Goal: Task Accomplishment & Management: Use online tool/utility

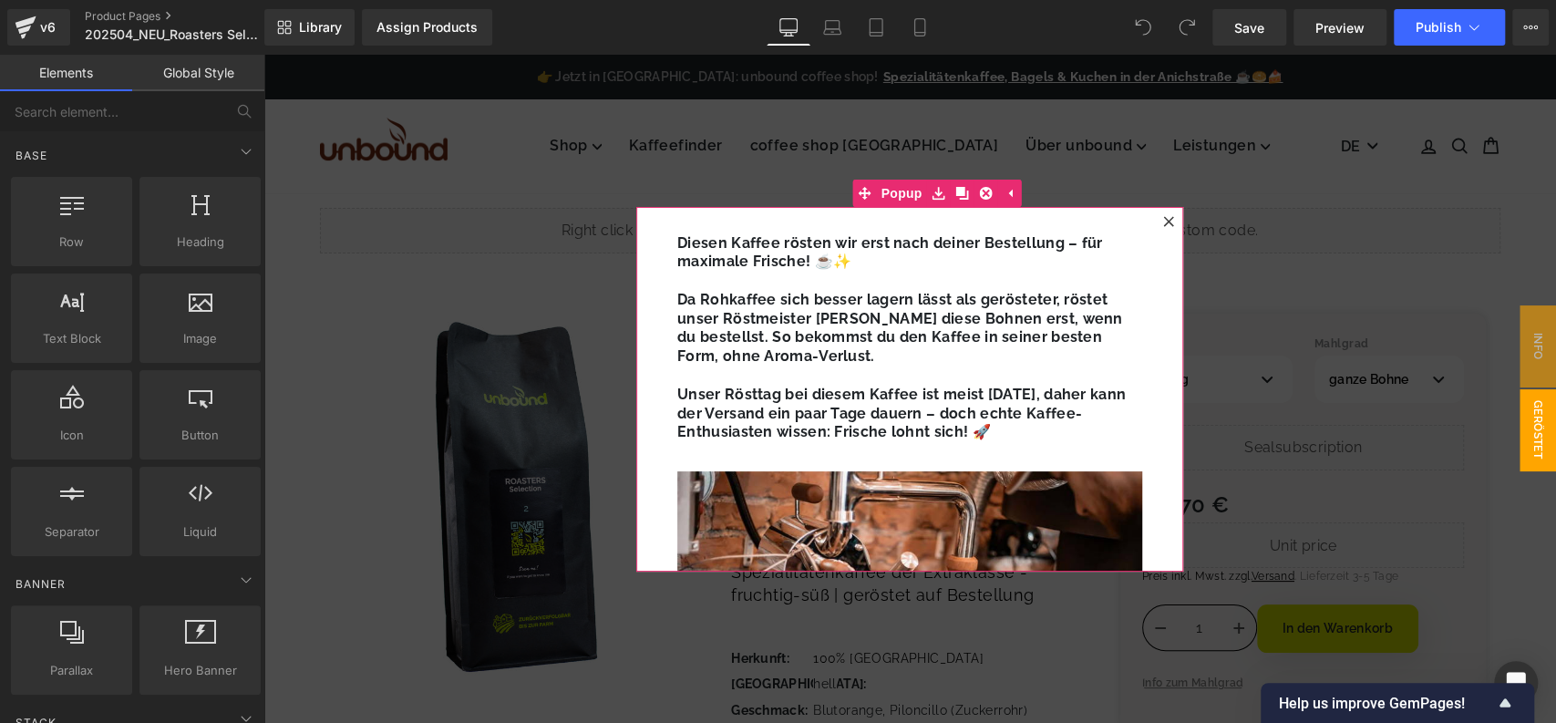
click at [1163, 221] on icon at bounding box center [1168, 221] width 11 height 11
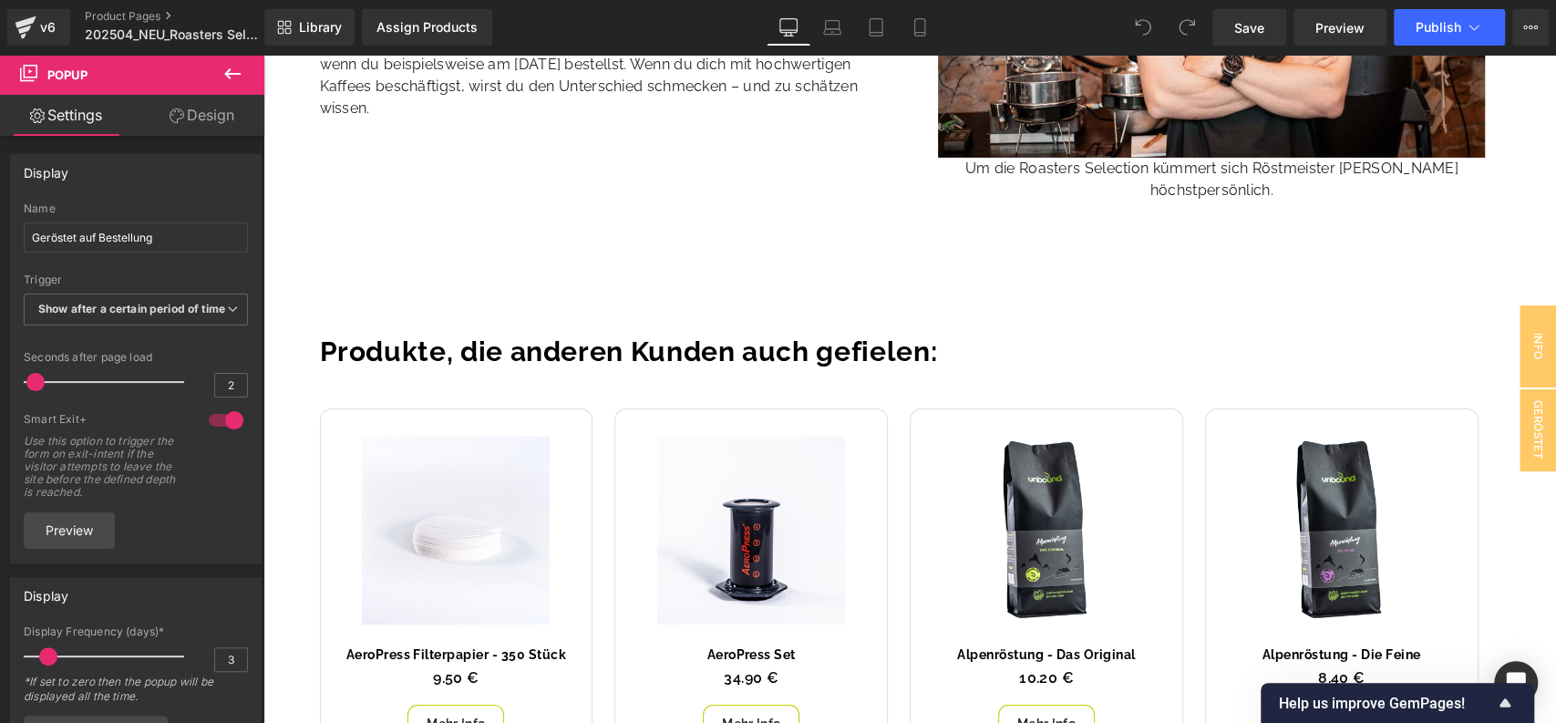
scroll to position [4112, 0]
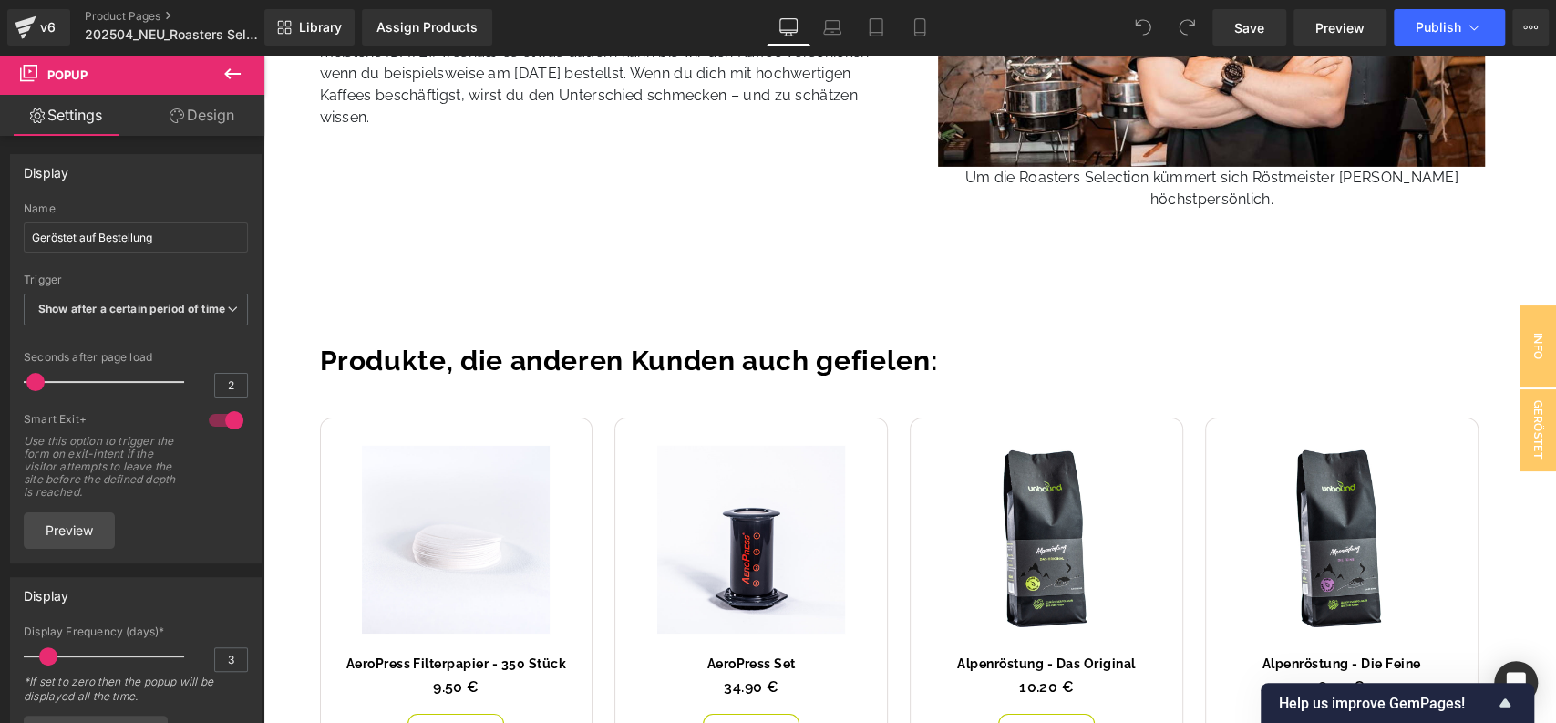
click at [241, 72] on icon at bounding box center [232, 74] width 22 height 22
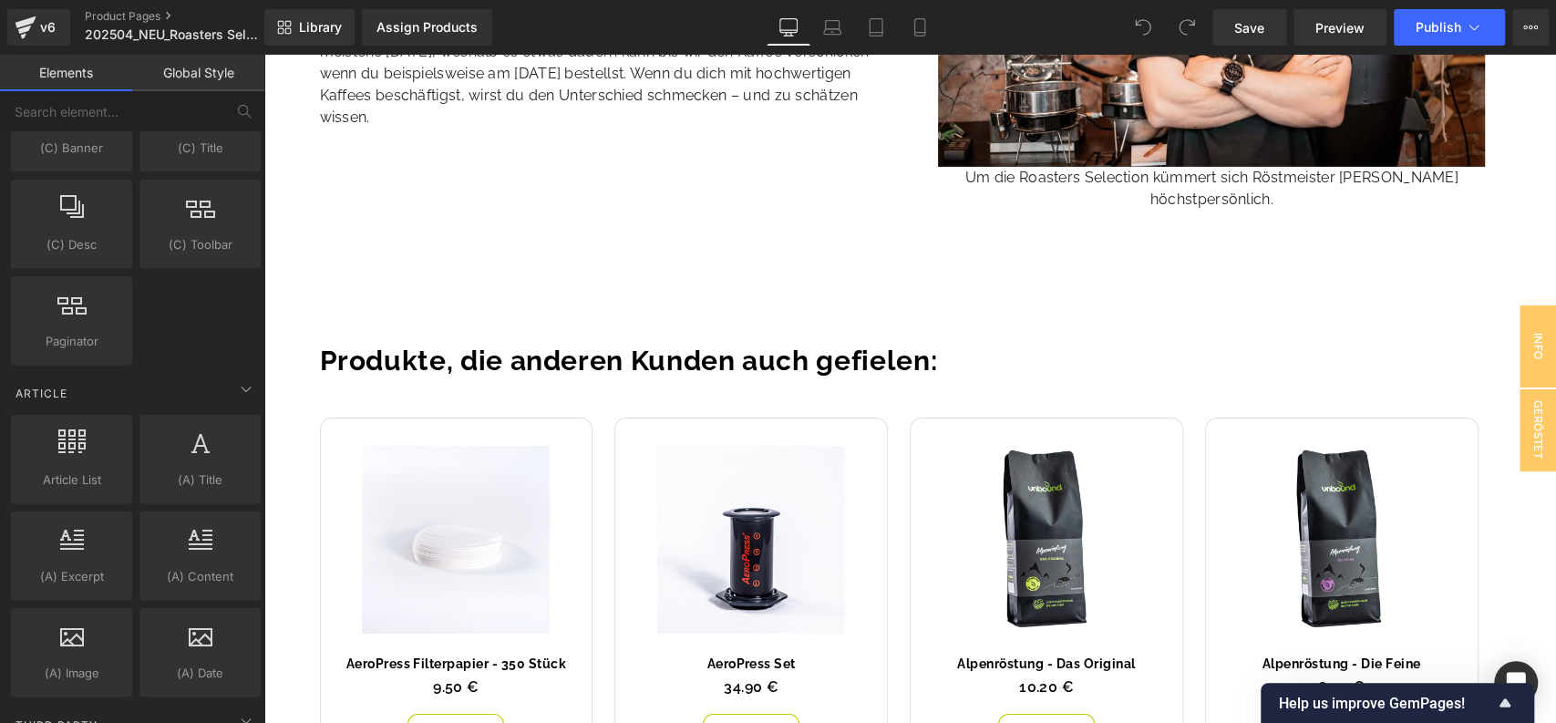
scroll to position [3518, 0]
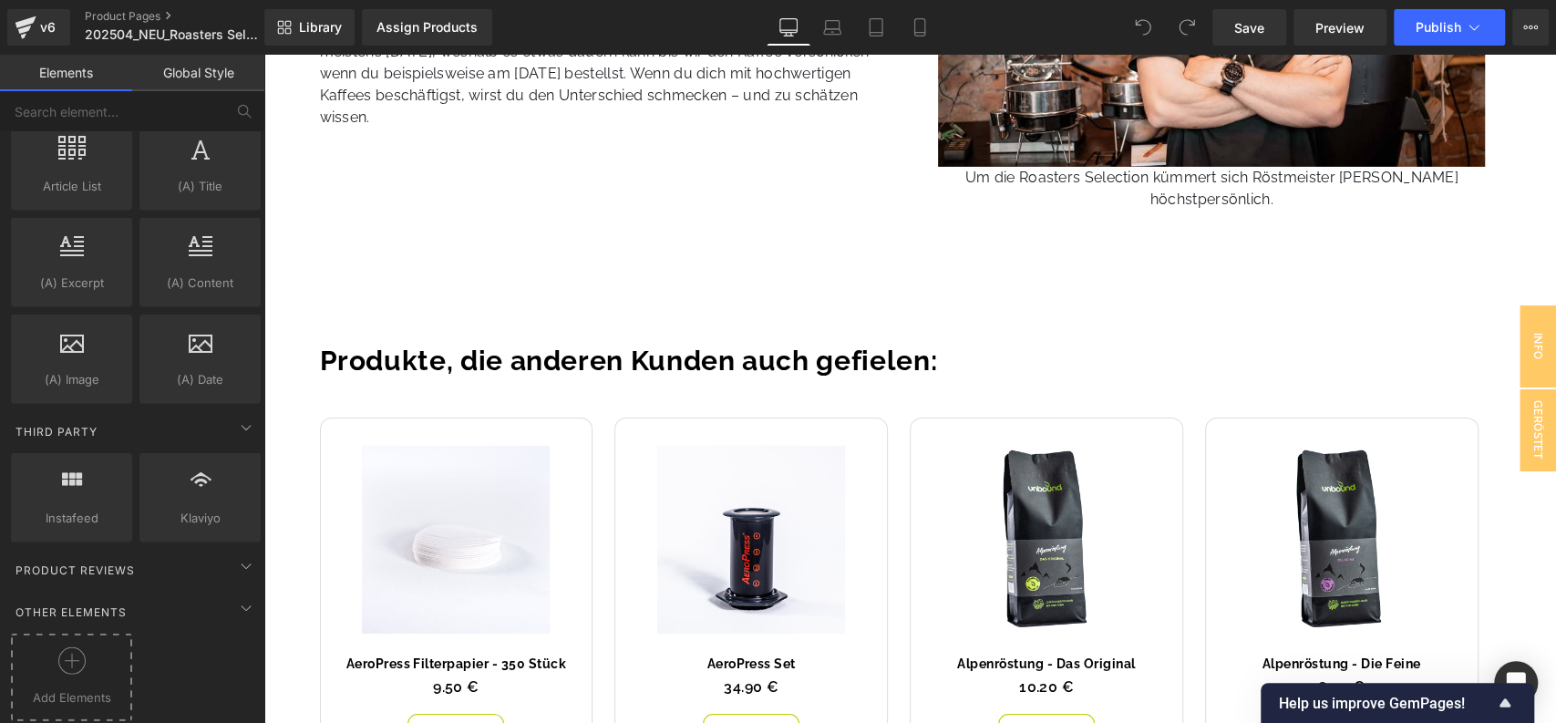
click at [81, 659] on div at bounding box center [71, 667] width 112 height 41
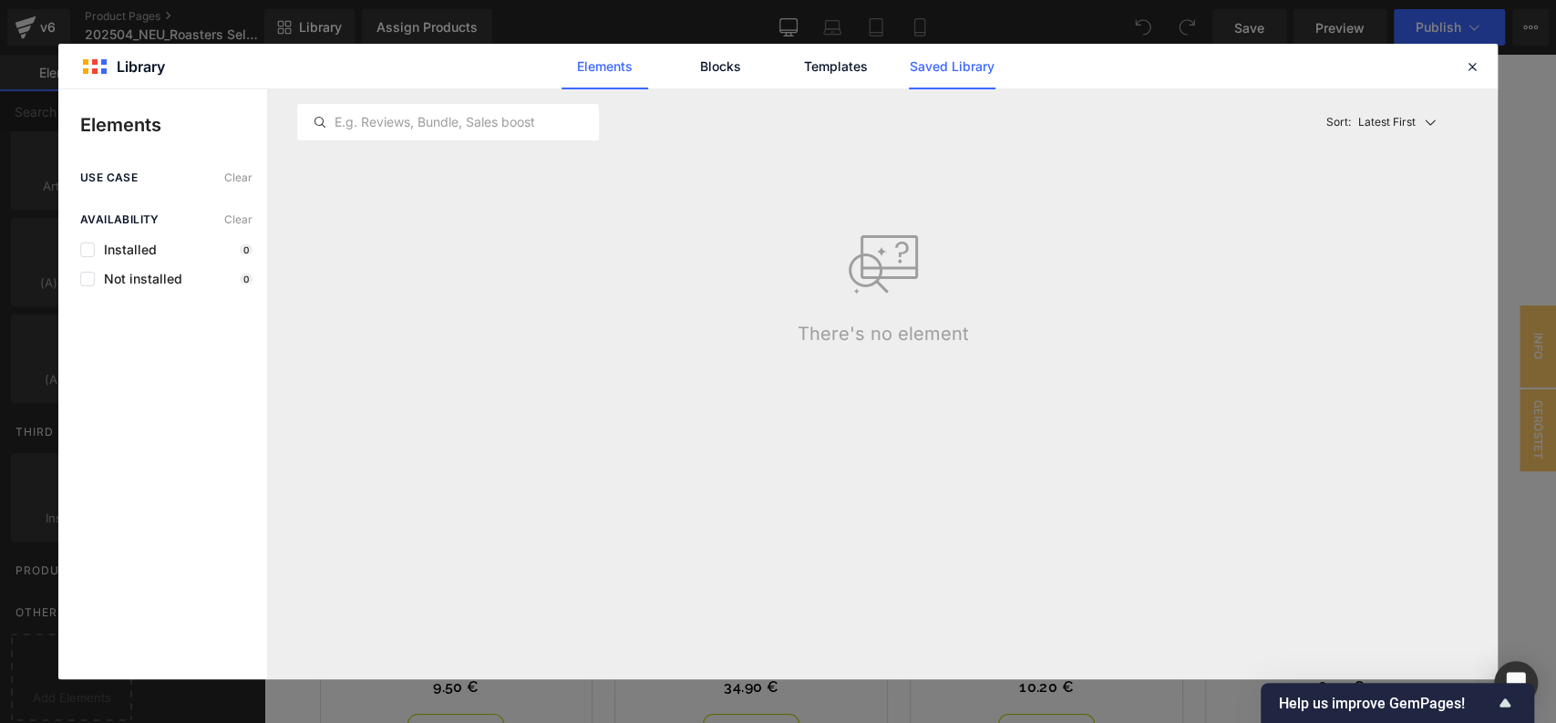
click at [915, 72] on link "Saved Library" at bounding box center [952, 67] width 87 height 46
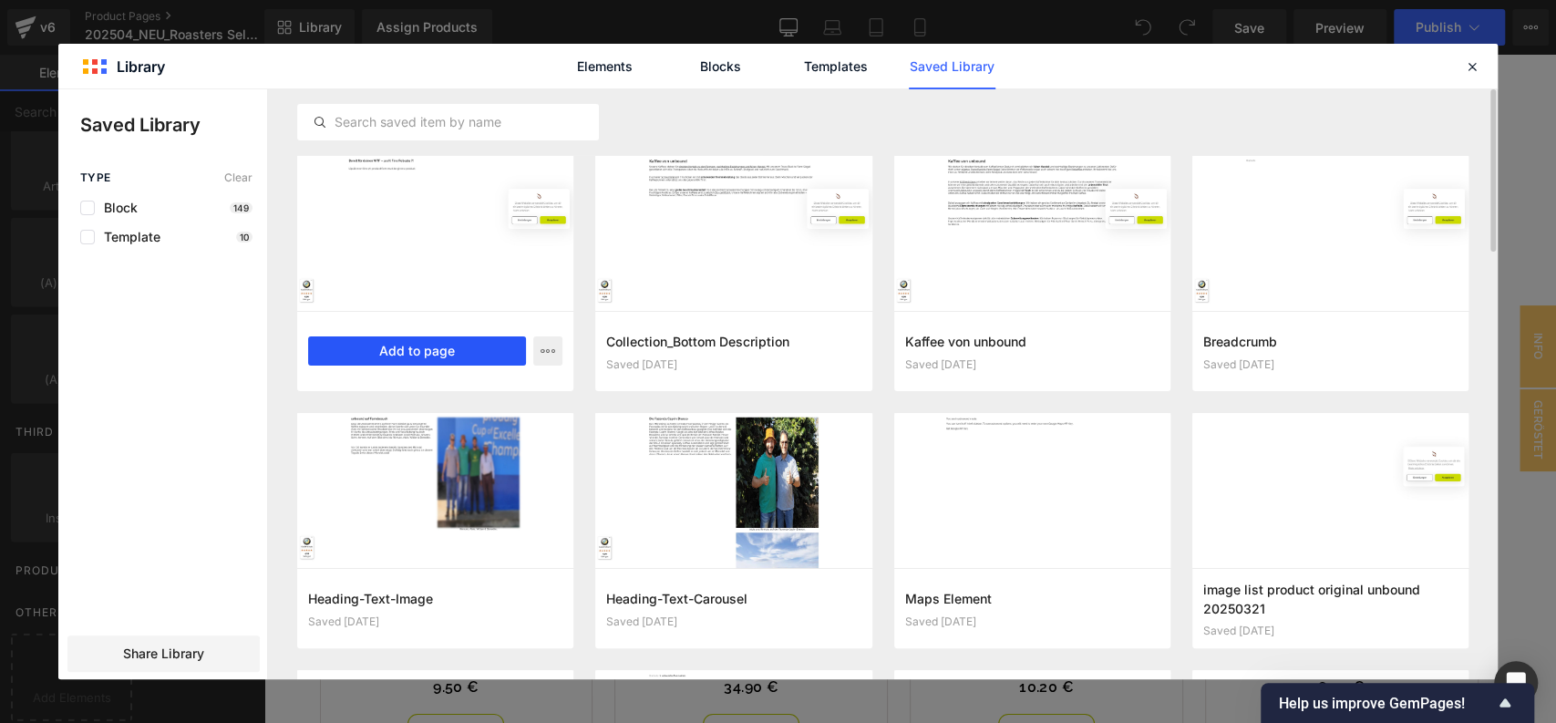
click at [474, 344] on button "Add to page" at bounding box center [417, 350] width 218 height 29
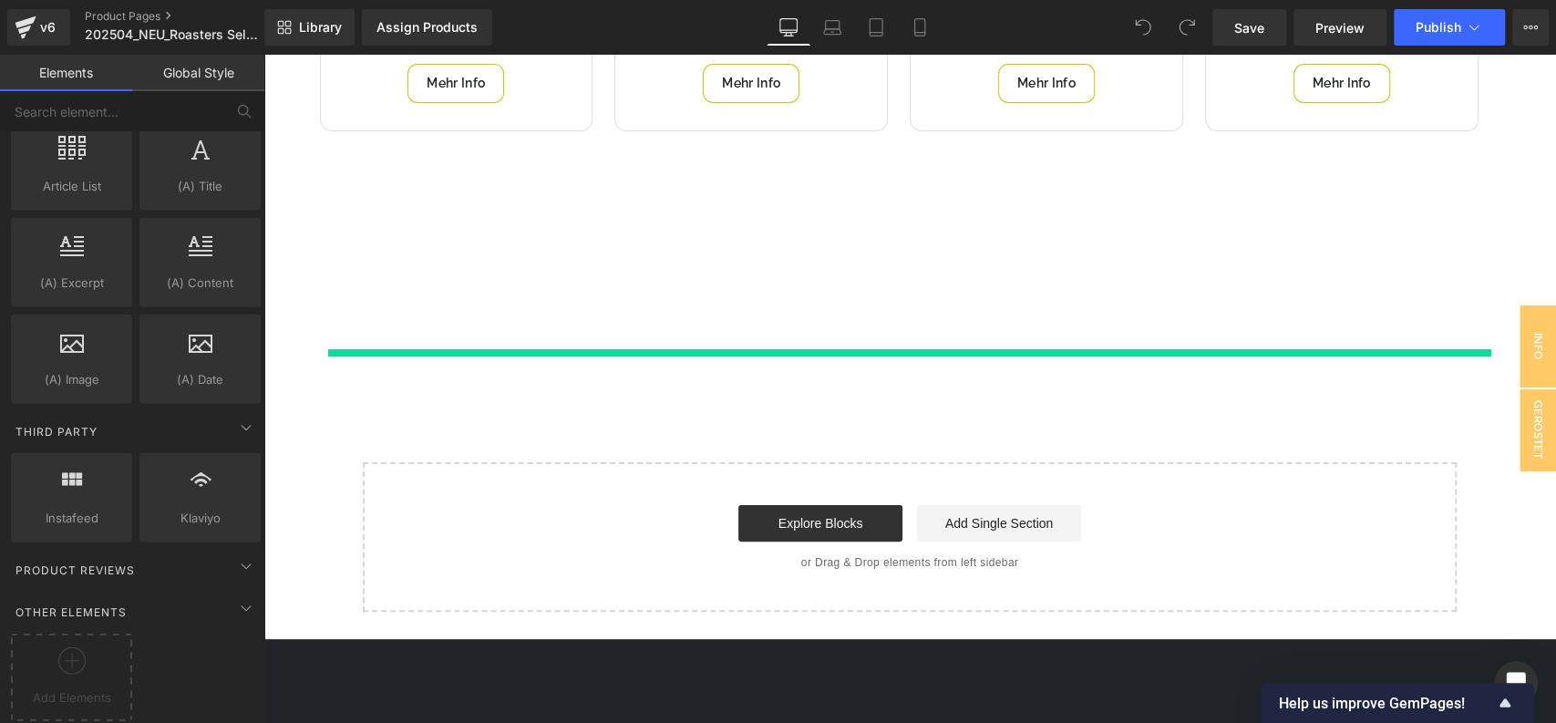
scroll to position [4796, 0]
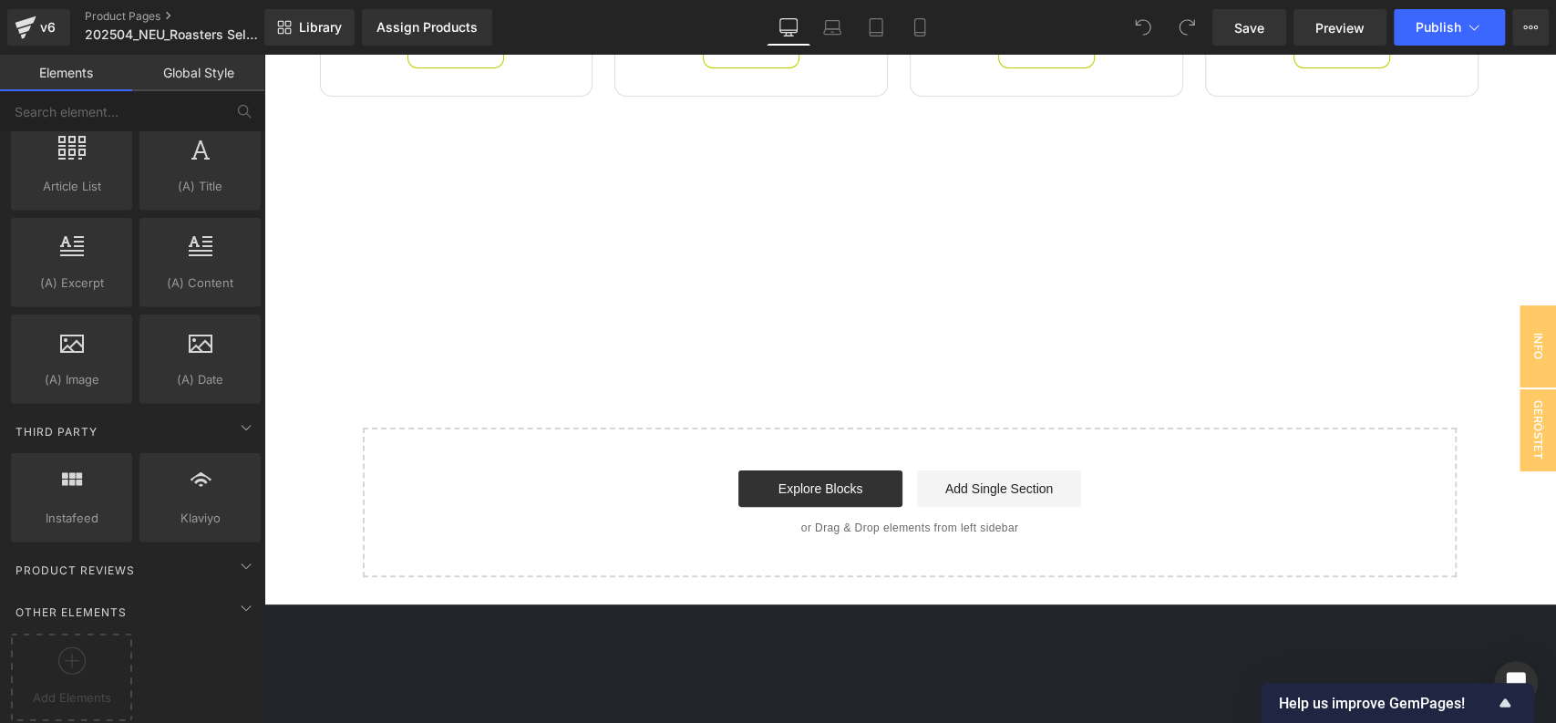
select select "01"
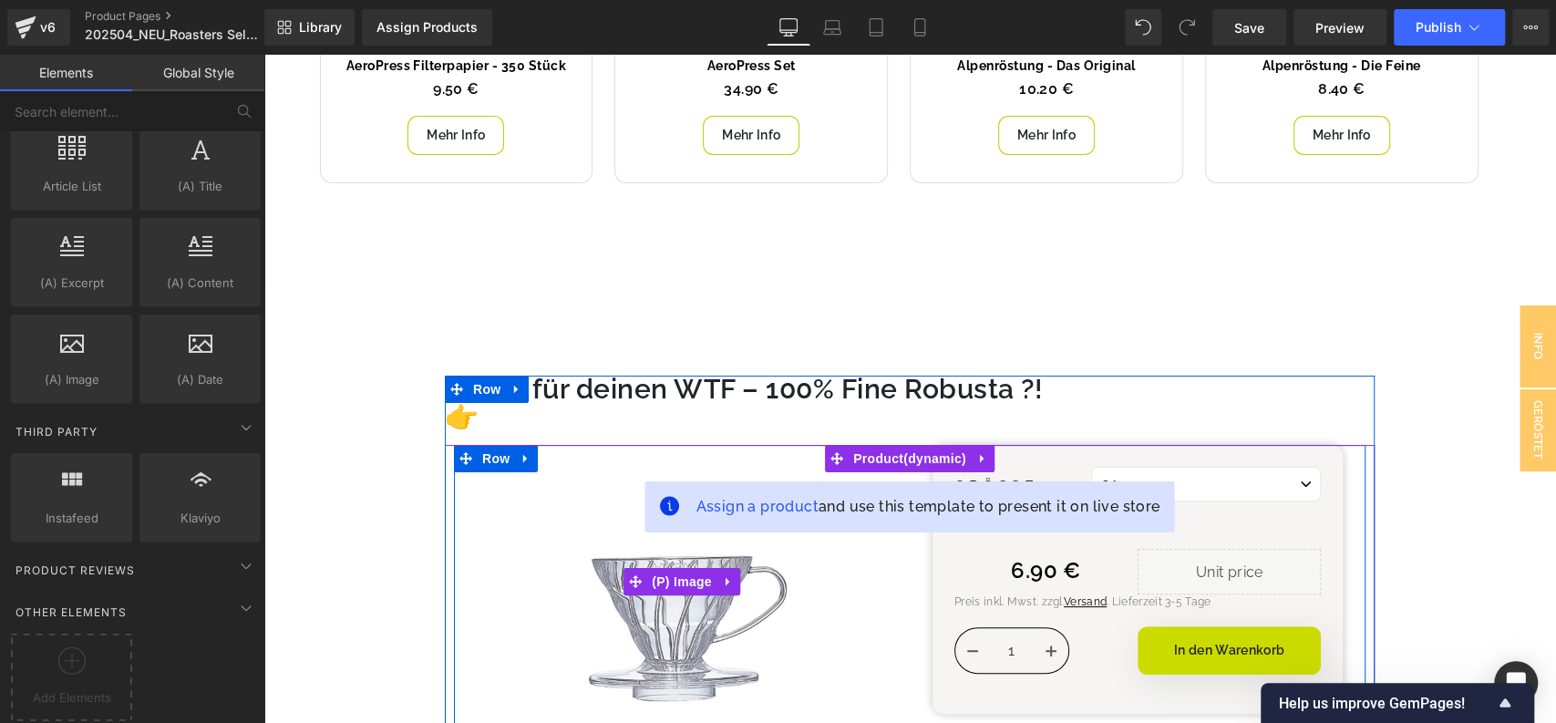
scroll to position [4711, 0]
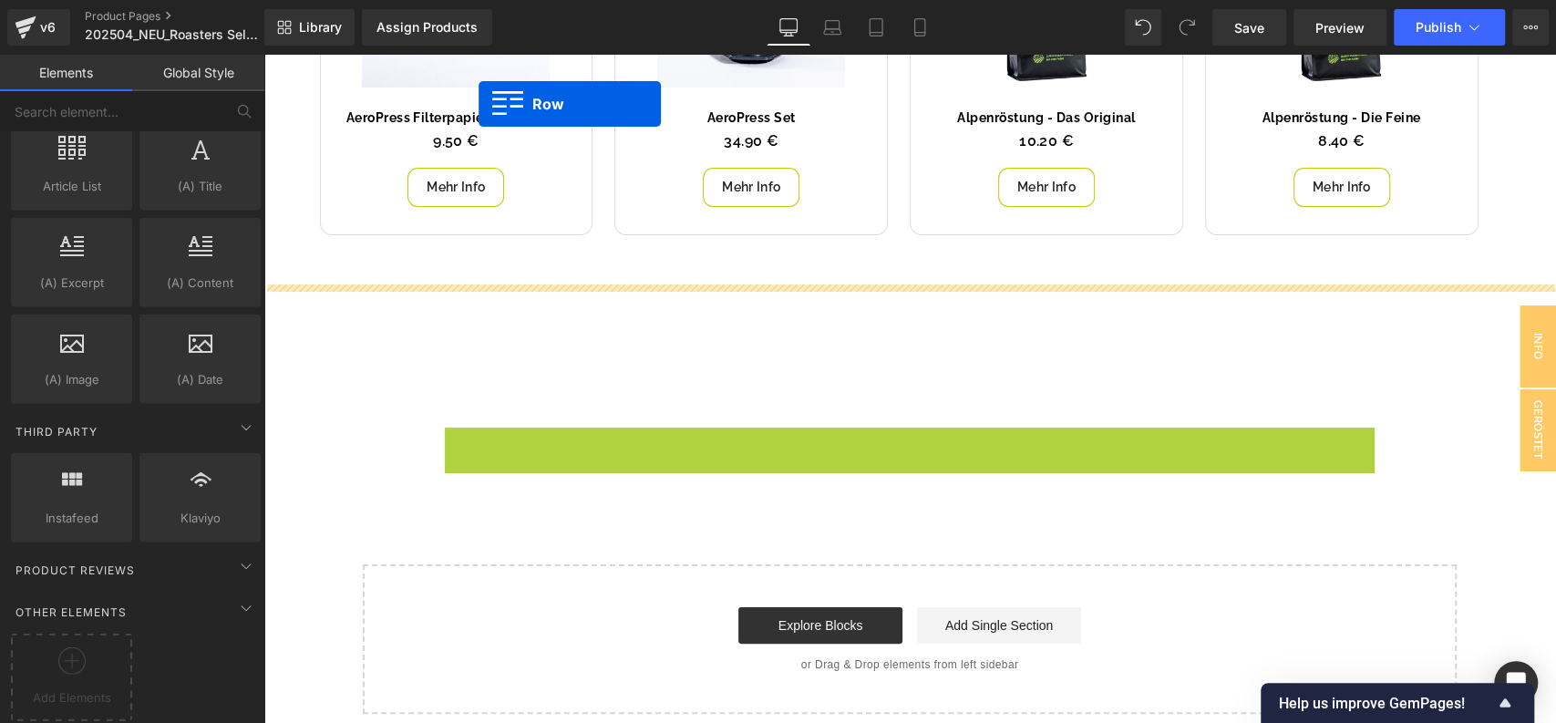
drag, startPoint x: 480, startPoint y: 287, endPoint x: 800, endPoint y: 104, distance: 368.6
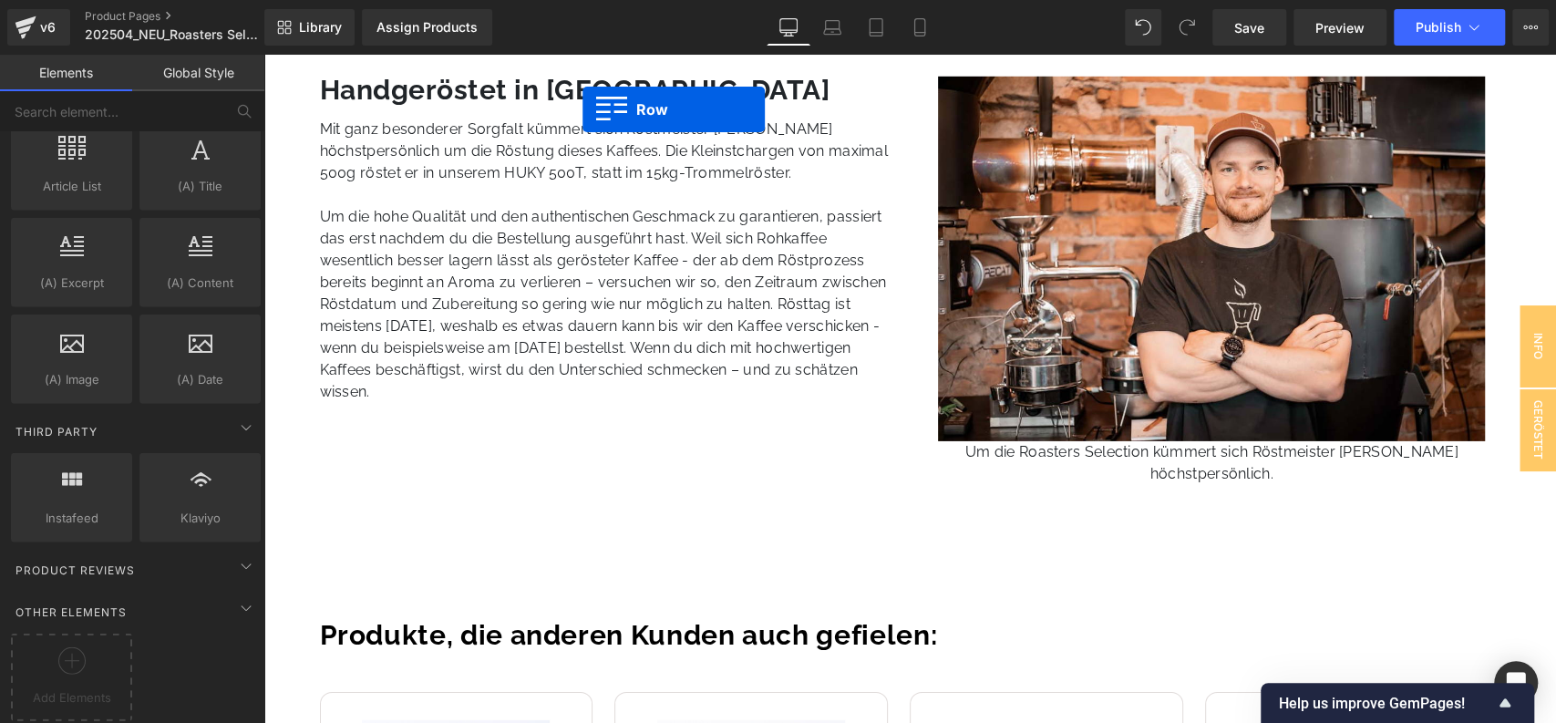
scroll to position [3820, 0]
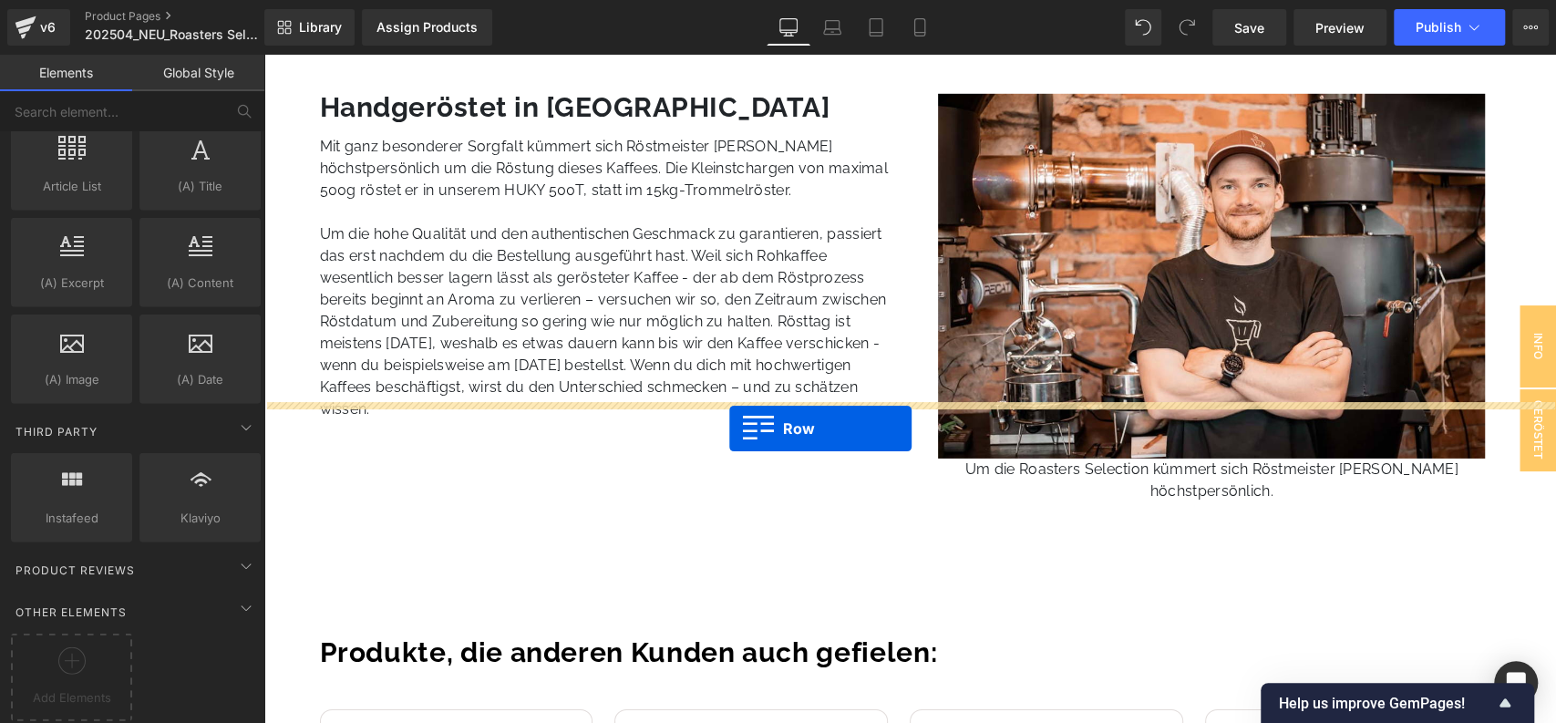
select select "01"
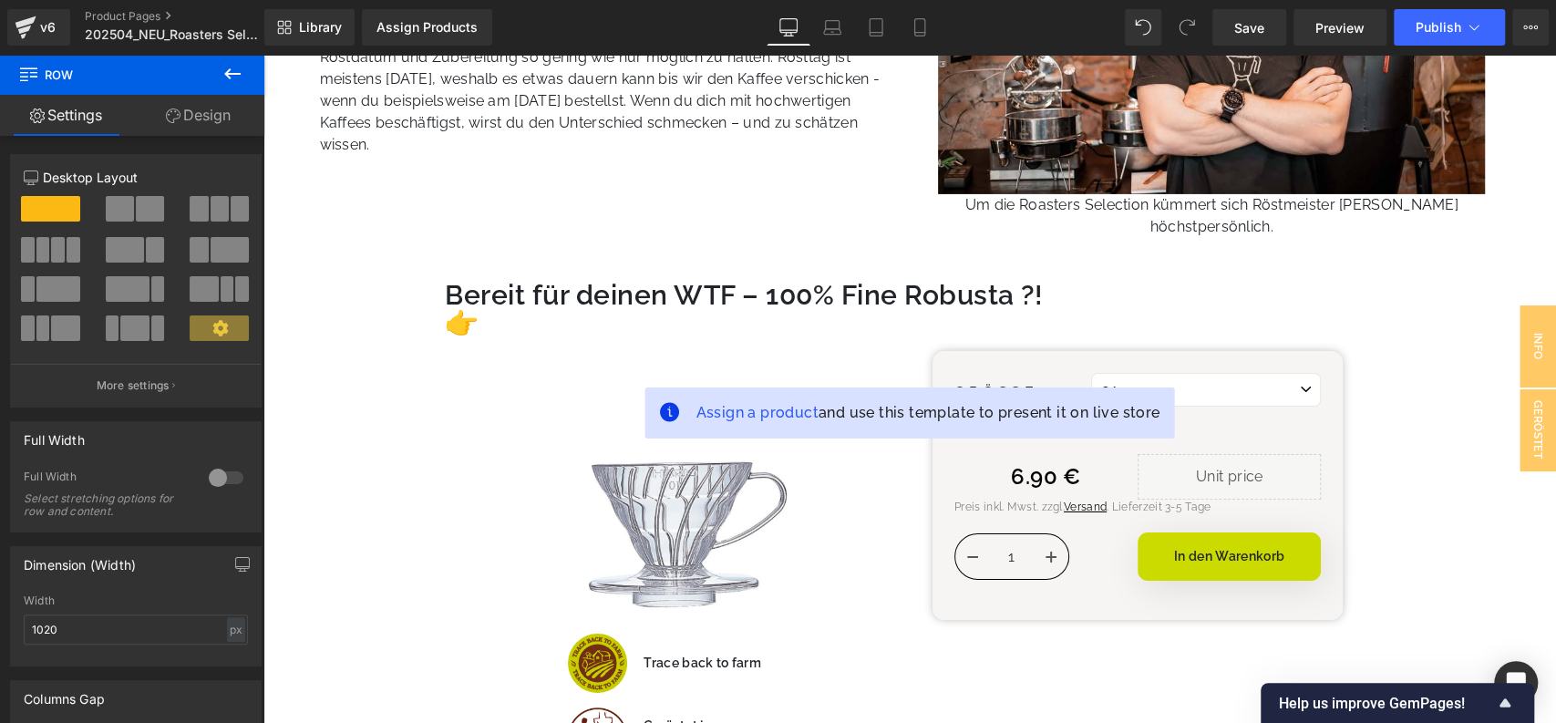
scroll to position [4083, 0]
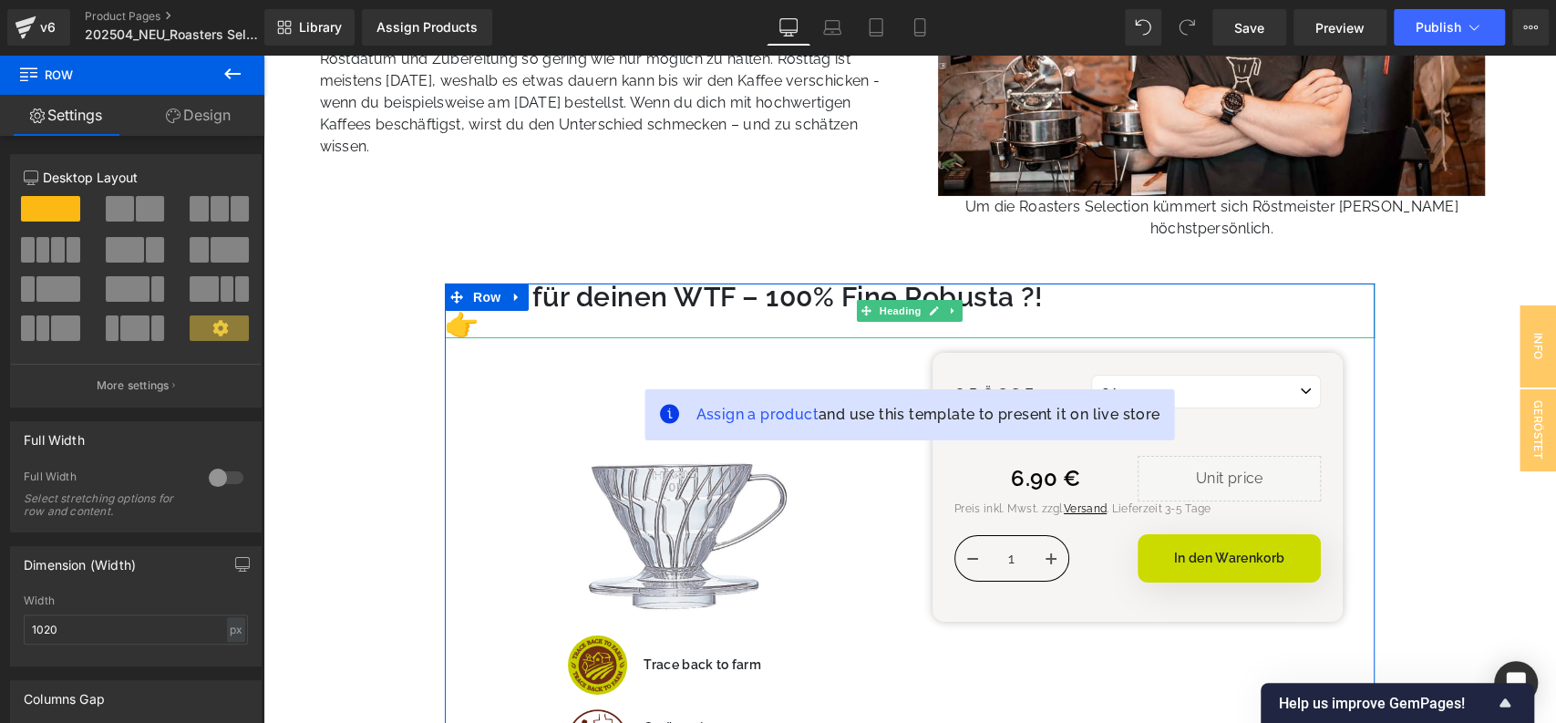
click at [644, 283] on h3 "Bereit für deinen WTF – 100% Fine Robusta ?! 👉" at bounding box center [910, 310] width 930 height 55
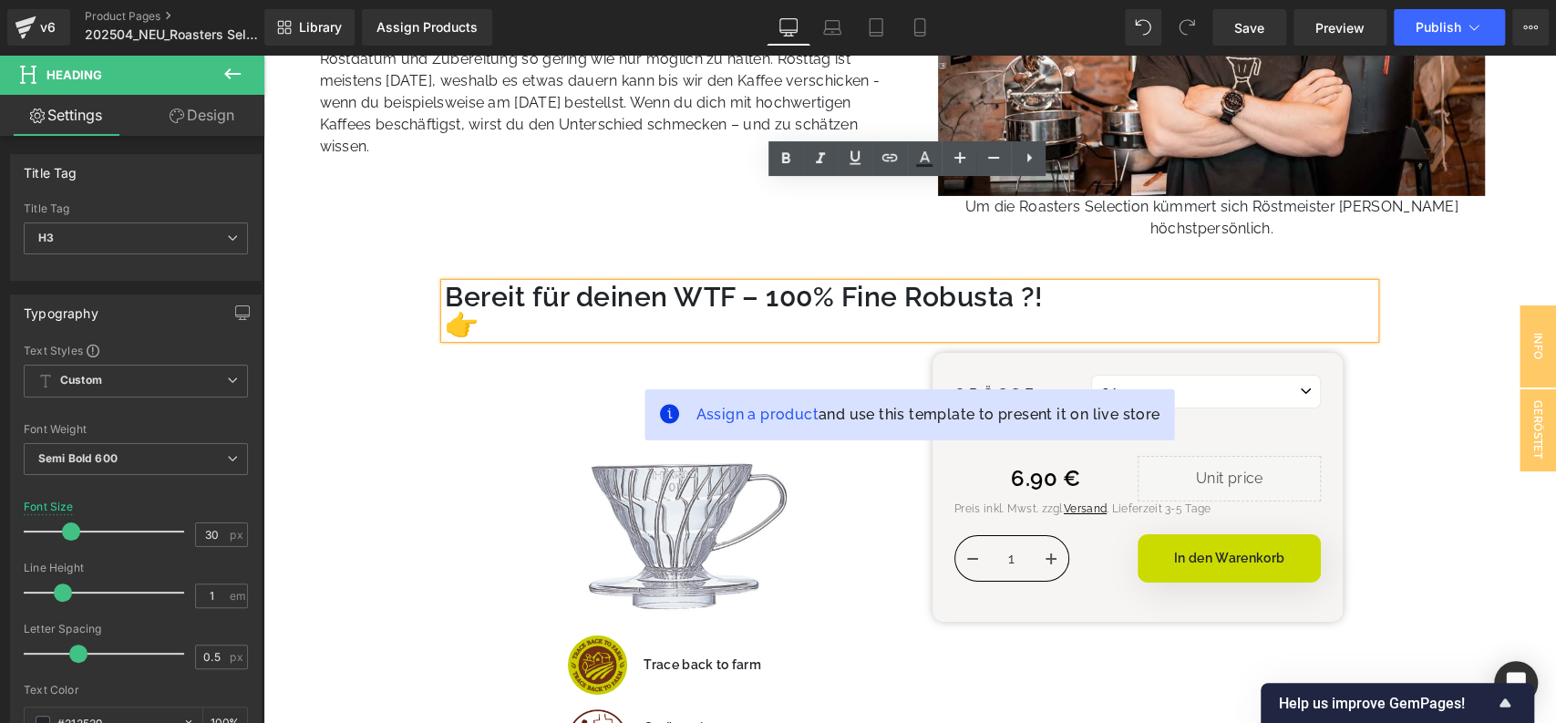
click at [644, 283] on h3 "Bereit für deinen WTF – 100% Fine Robusta ?! 👉" at bounding box center [910, 310] width 930 height 55
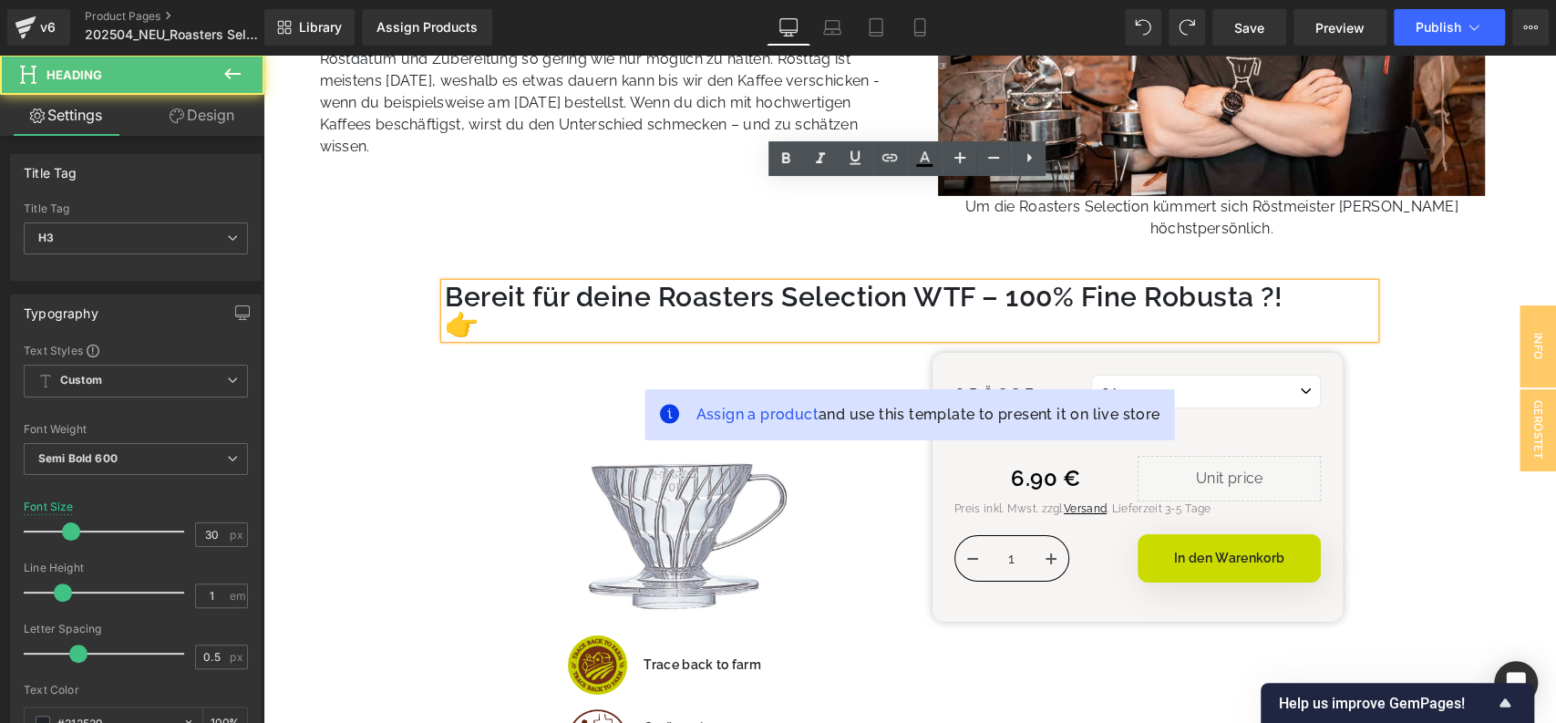
click at [923, 283] on h3 "Bereit für deine Roasters Selection WTF – 100% Fine Robusta ?! 👉" at bounding box center [910, 310] width 930 height 55
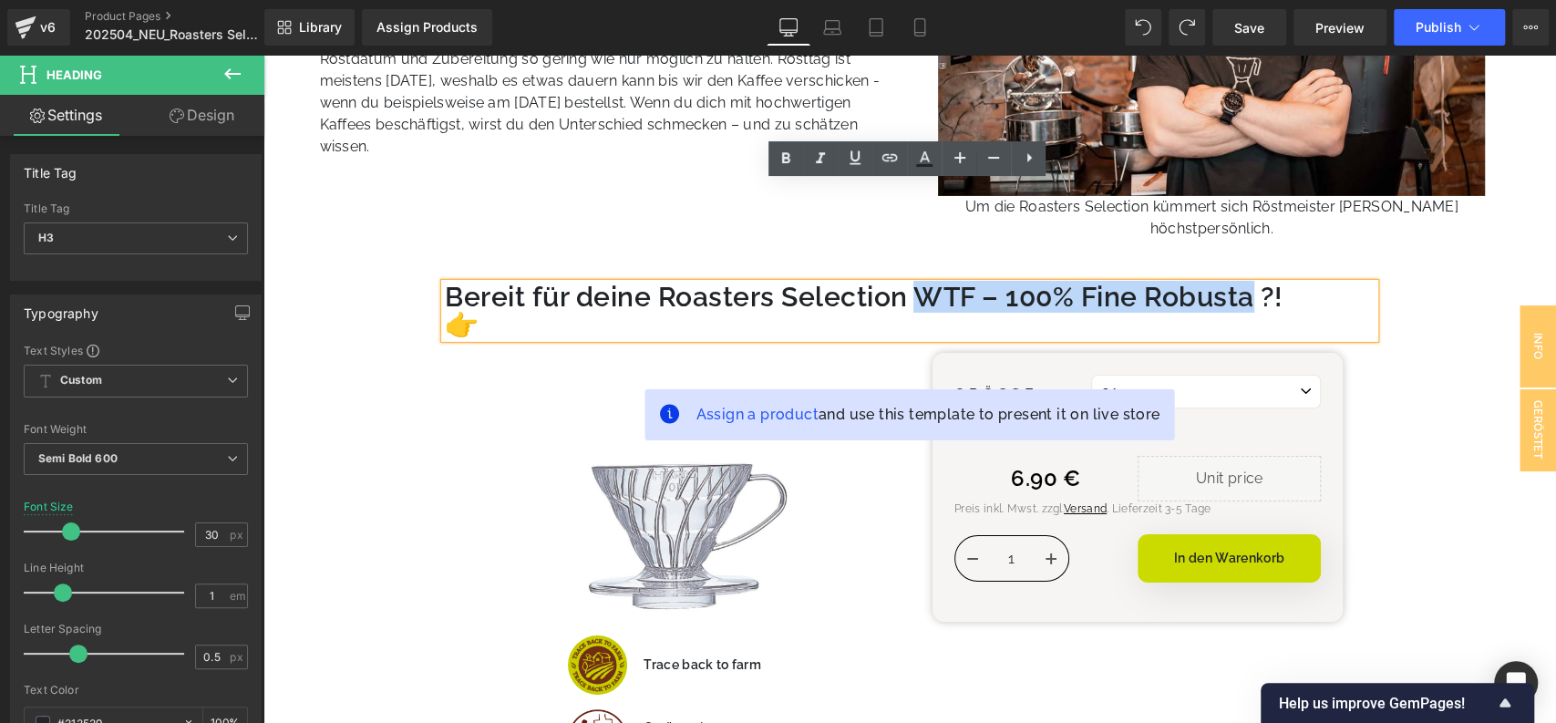
drag, startPoint x: 912, startPoint y: 195, endPoint x: 1254, endPoint y: 202, distance: 341.8
click at [1254, 283] on h3 "Bereit für deine Roasters Selection WTF – 100% Fine Robusta ?! 👉" at bounding box center [910, 310] width 930 height 55
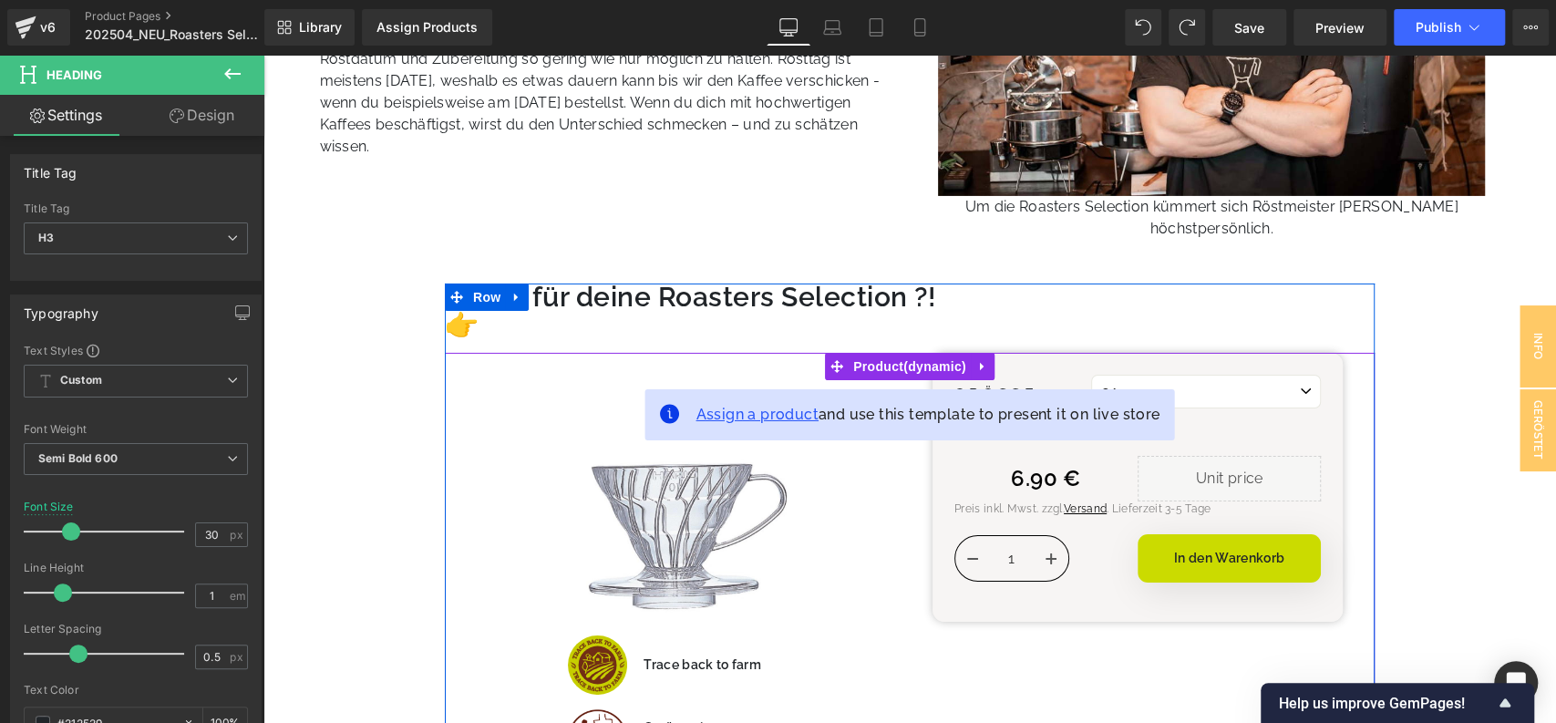
click at [762, 406] on span "Assign a product" at bounding box center [756, 414] width 122 height 17
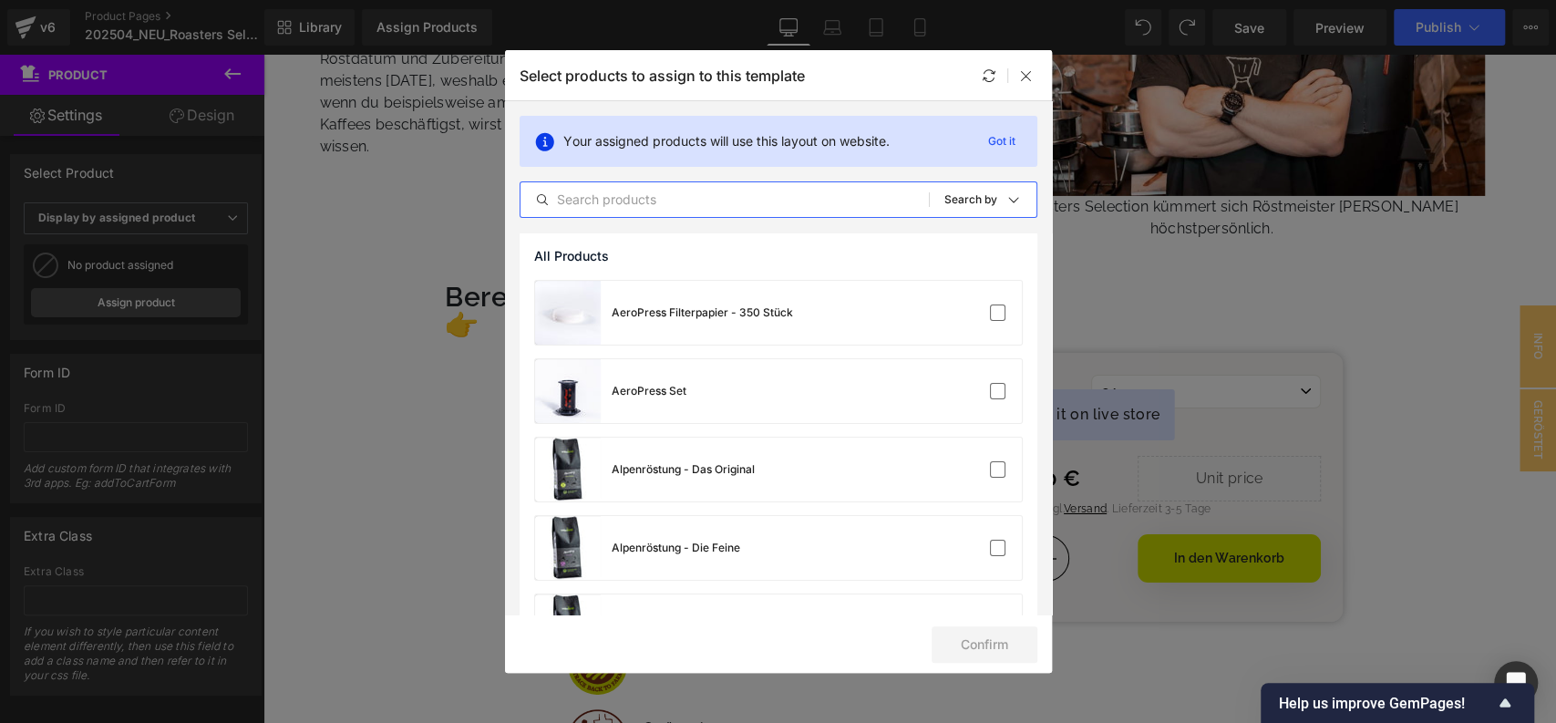
click at [722, 206] on input "text" at bounding box center [724, 200] width 408 height 22
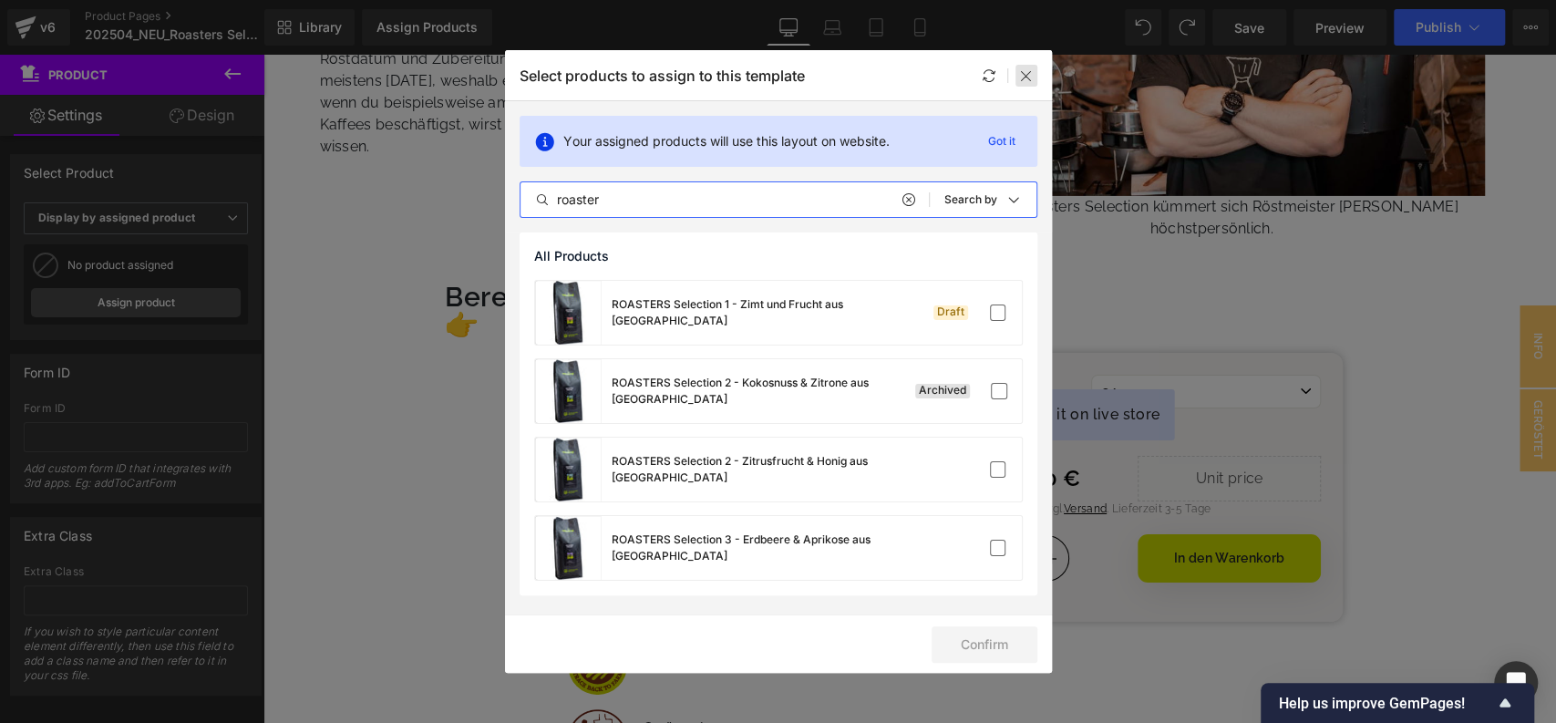
type input "roaster"
click at [1028, 82] on div at bounding box center [1026, 76] width 22 height 22
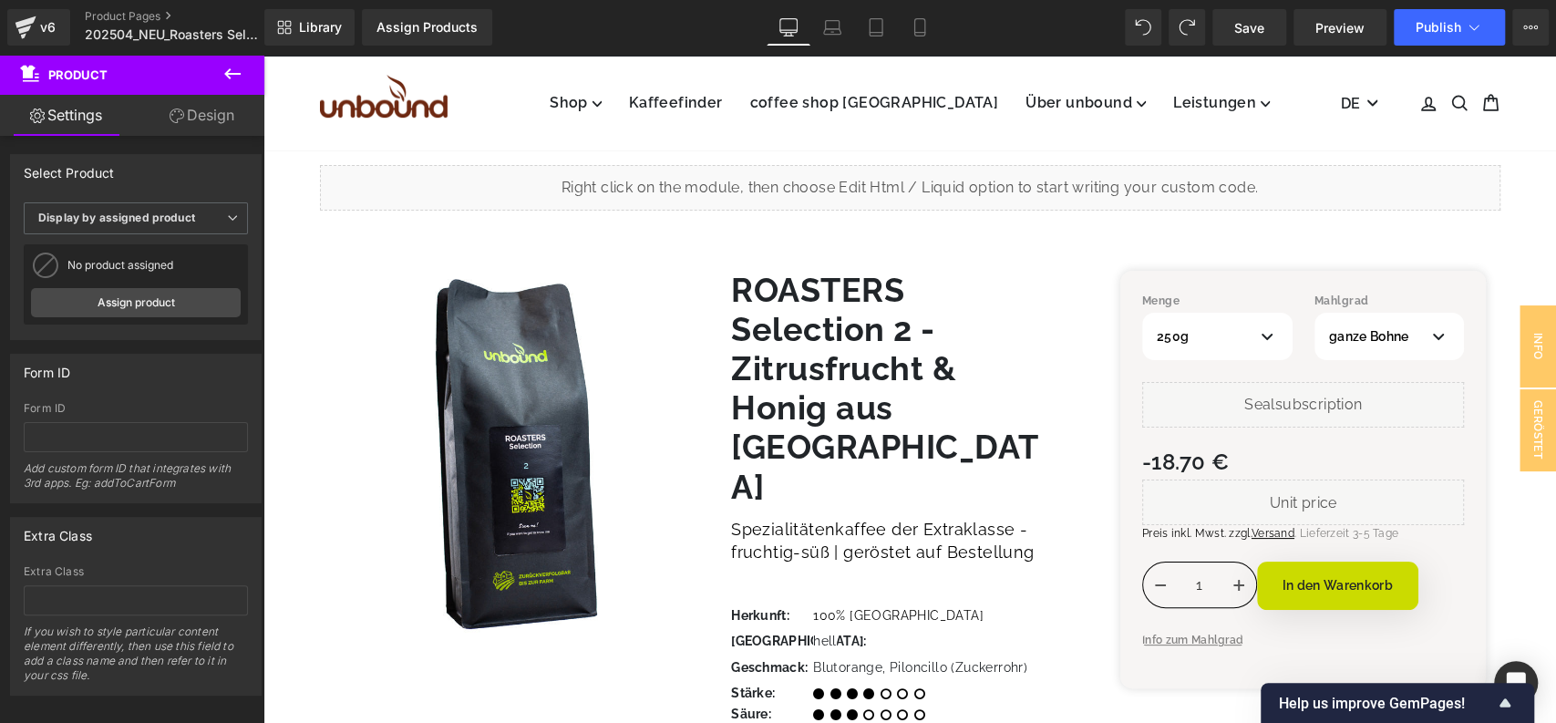
scroll to position [0, 0]
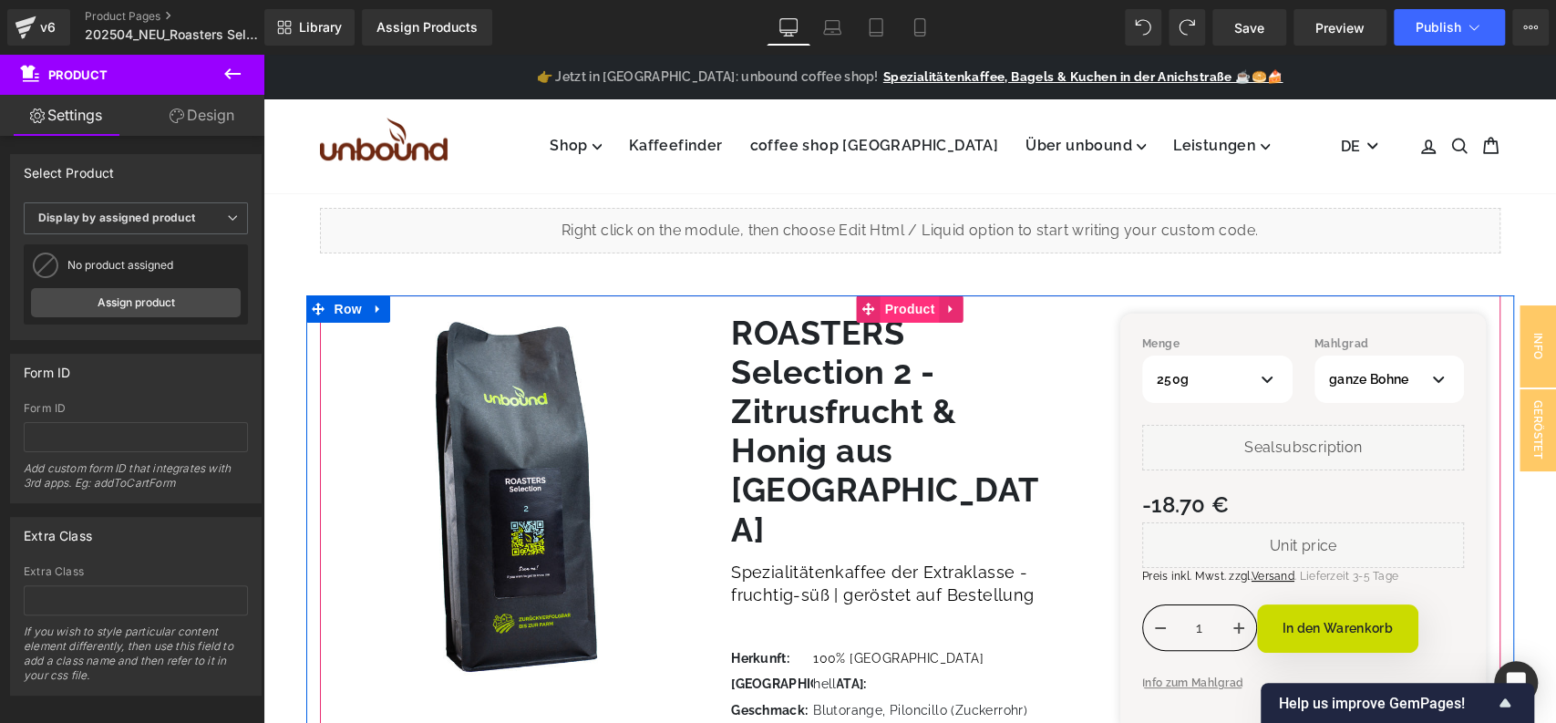
click at [901, 310] on span "Product" at bounding box center [909, 308] width 59 height 27
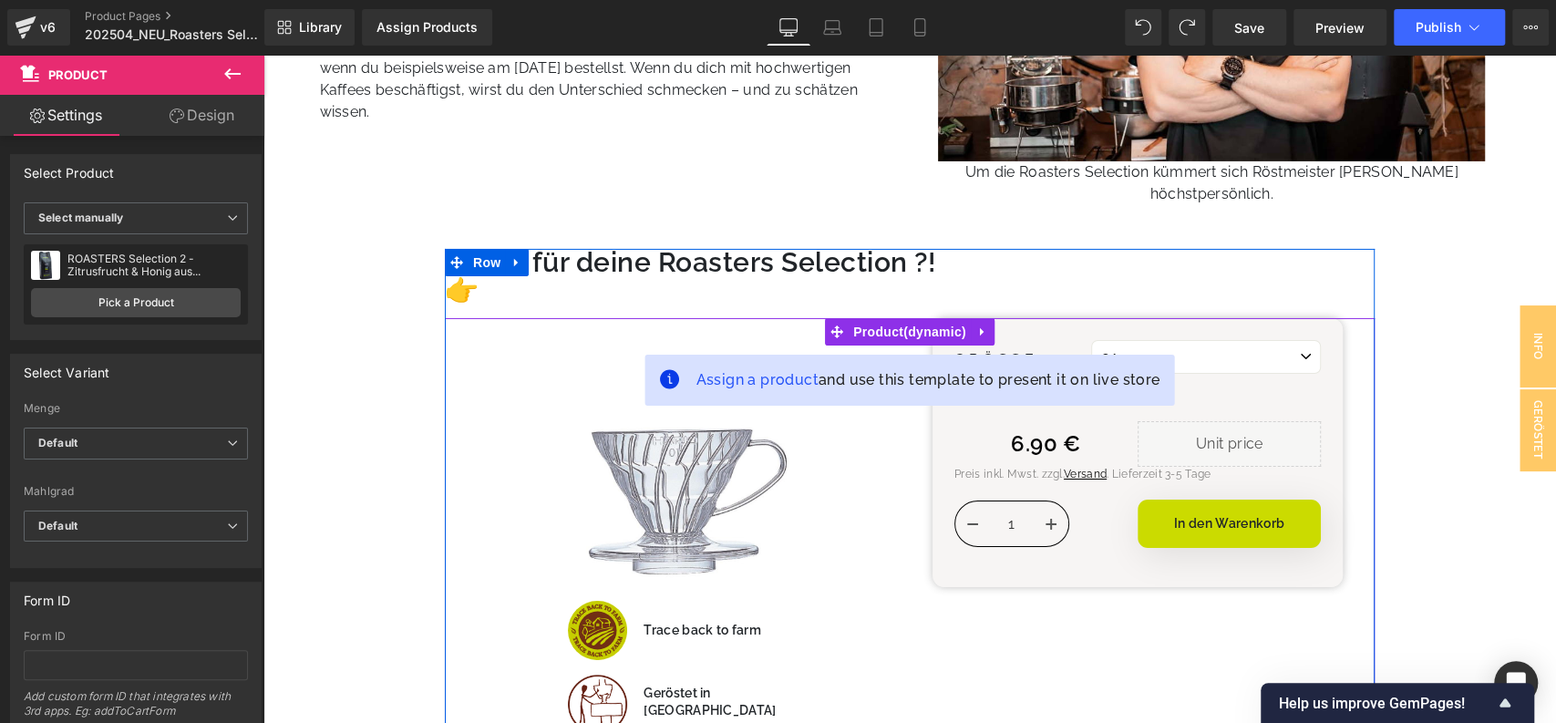
scroll to position [4106, 0]
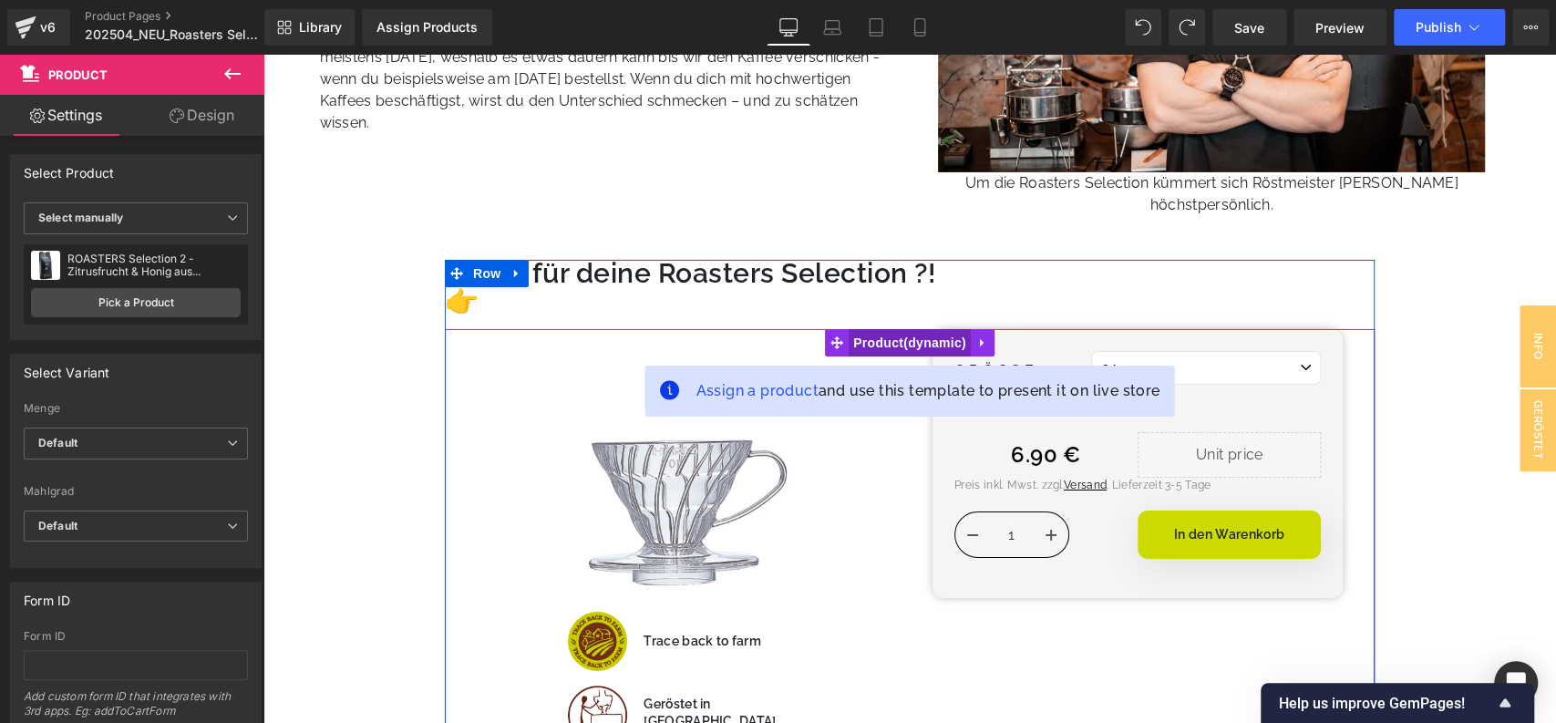
click at [892, 329] on span "Product" at bounding box center [909, 342] width 122 height 27
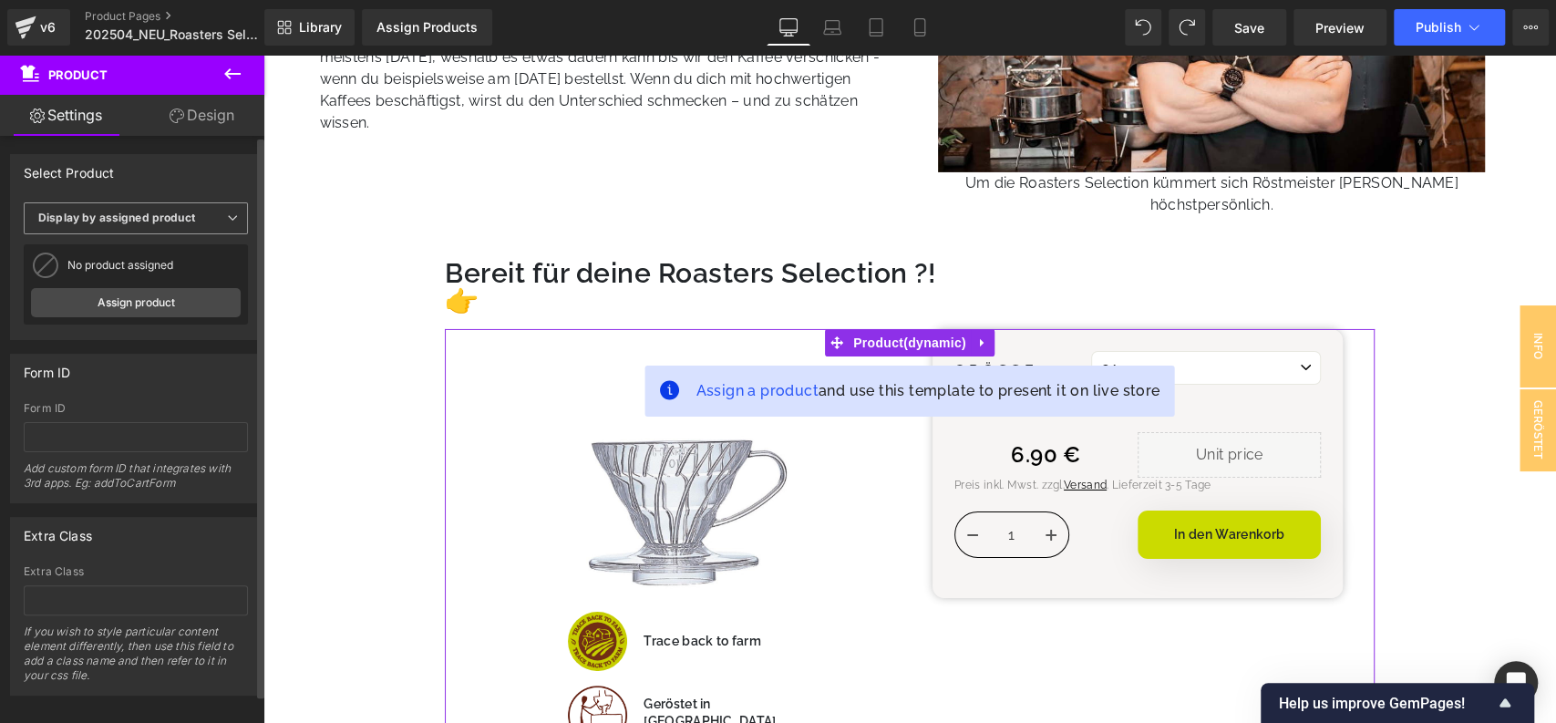
click at [213, 216] on span "Display by assigned product" at bounding box center [136, 218] width 224 height 32
click at [158, 277] on li "Select manually" at bounding box center [132, 274] width 217 height 27
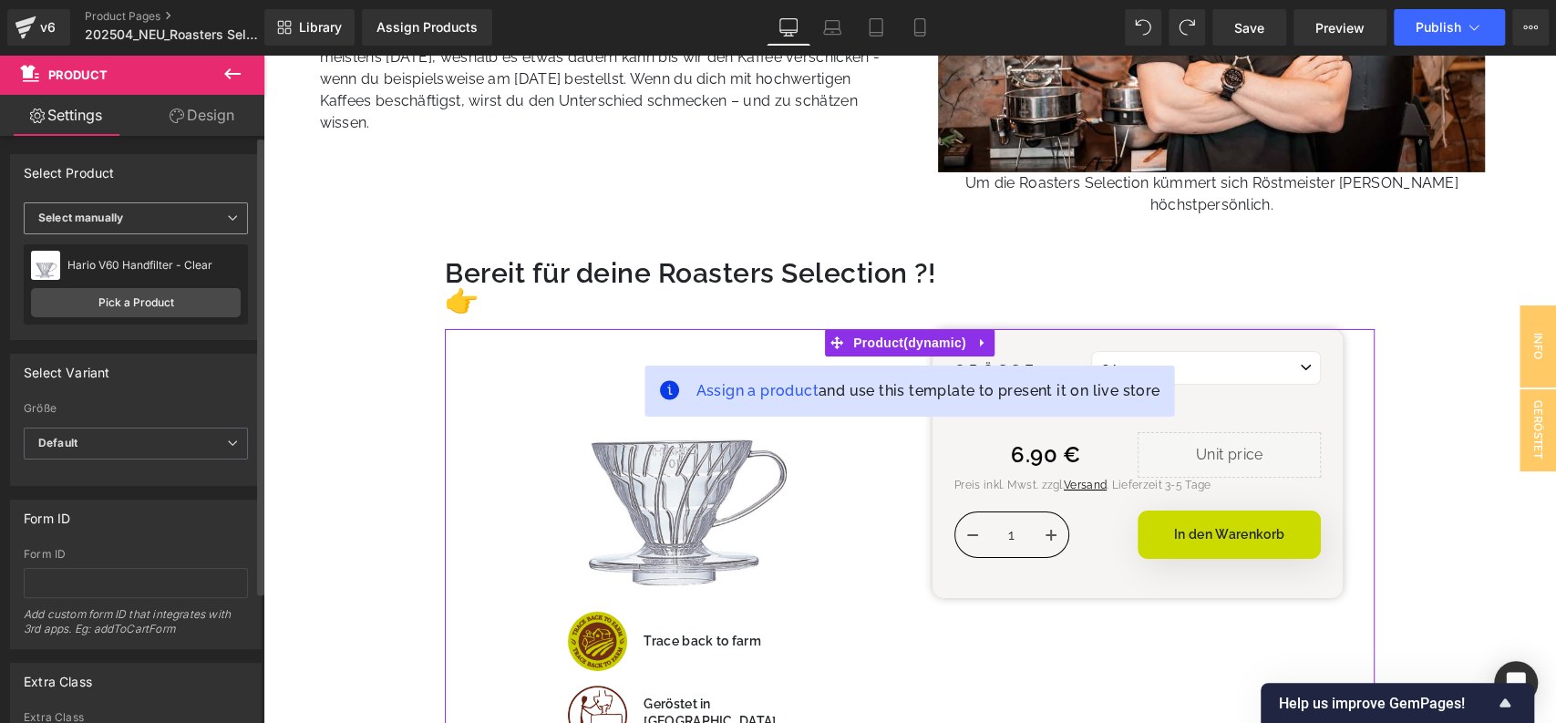
select select "01"
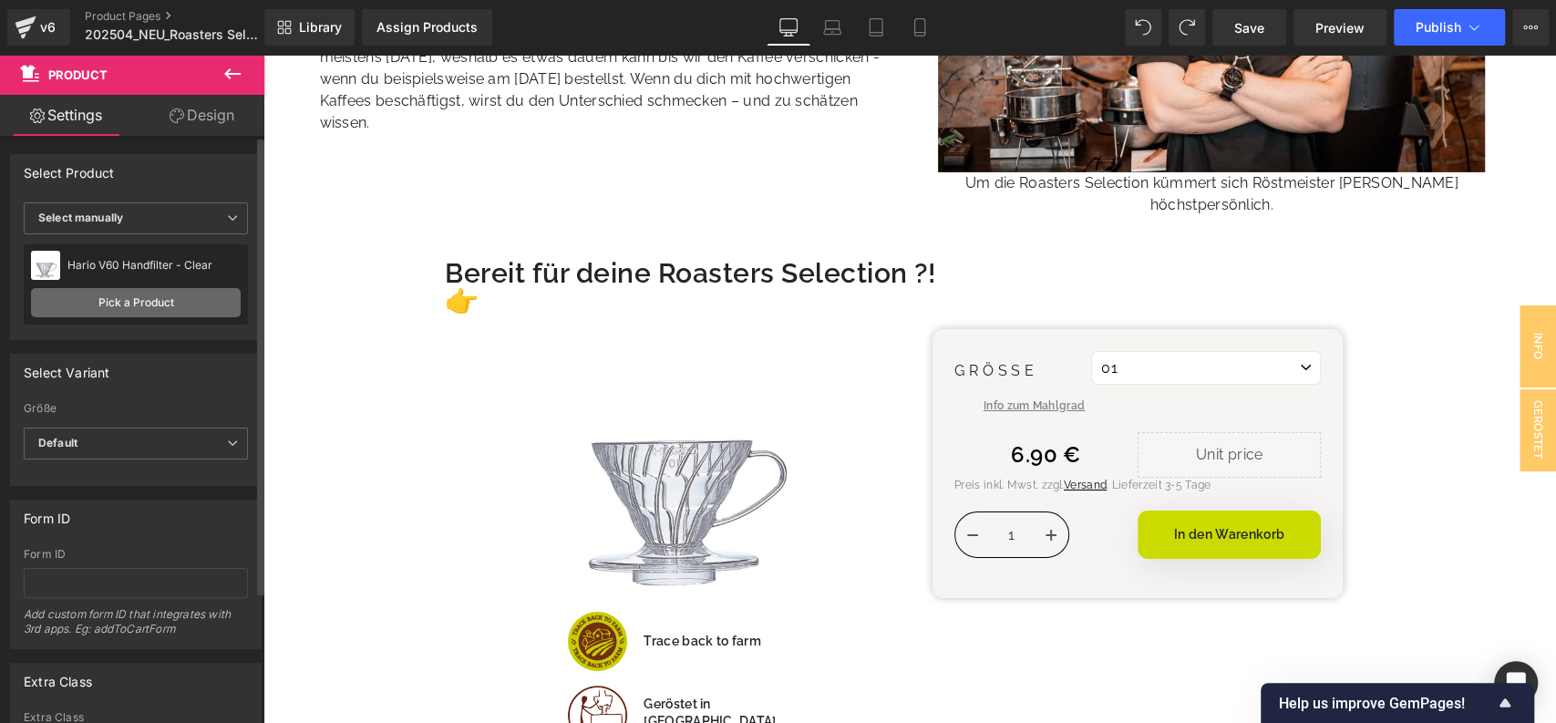
click at [147, 296] on link "Pick a Product" at bounding box center [136, 302] width 210 height 29
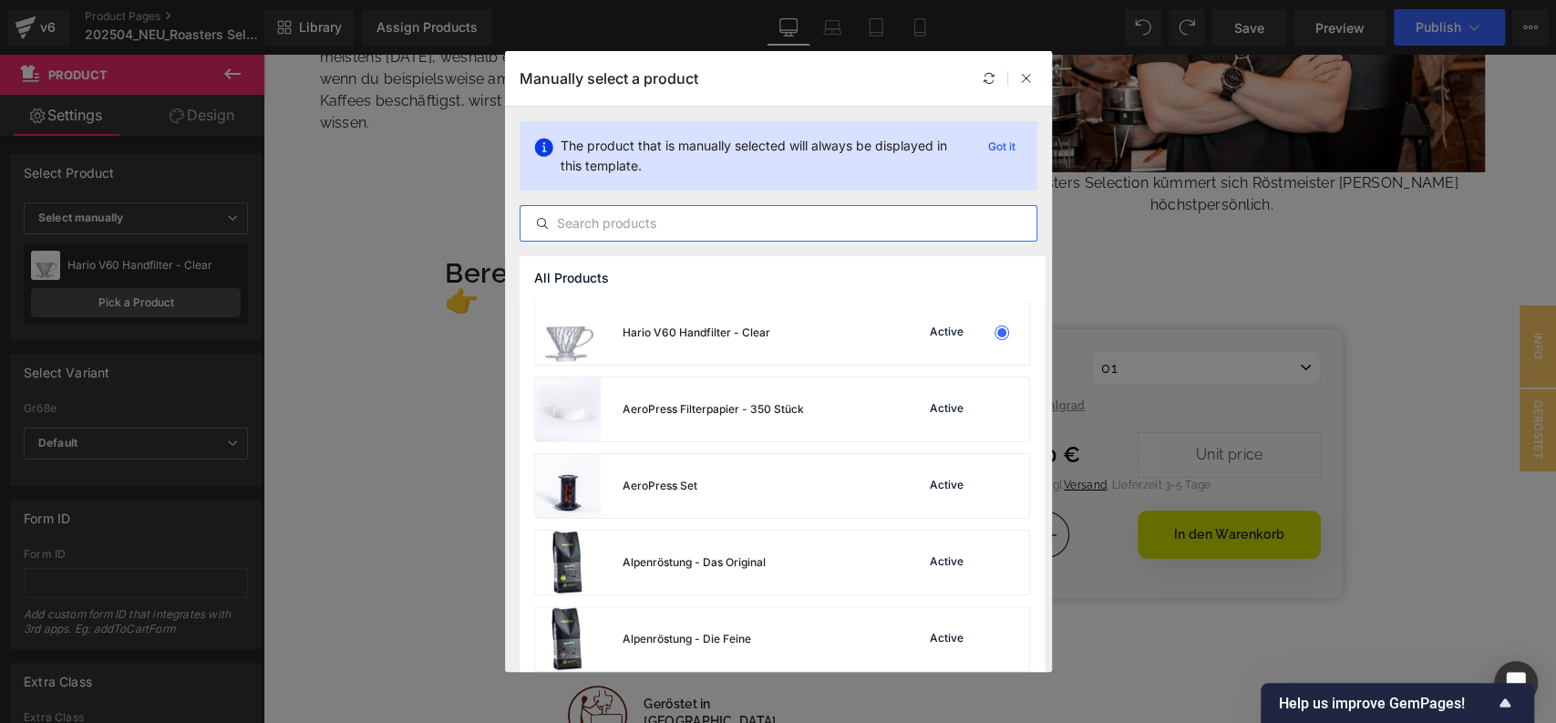
click at [634, 229] on input "text" at bounding box center [778, 223] width 516 height 22
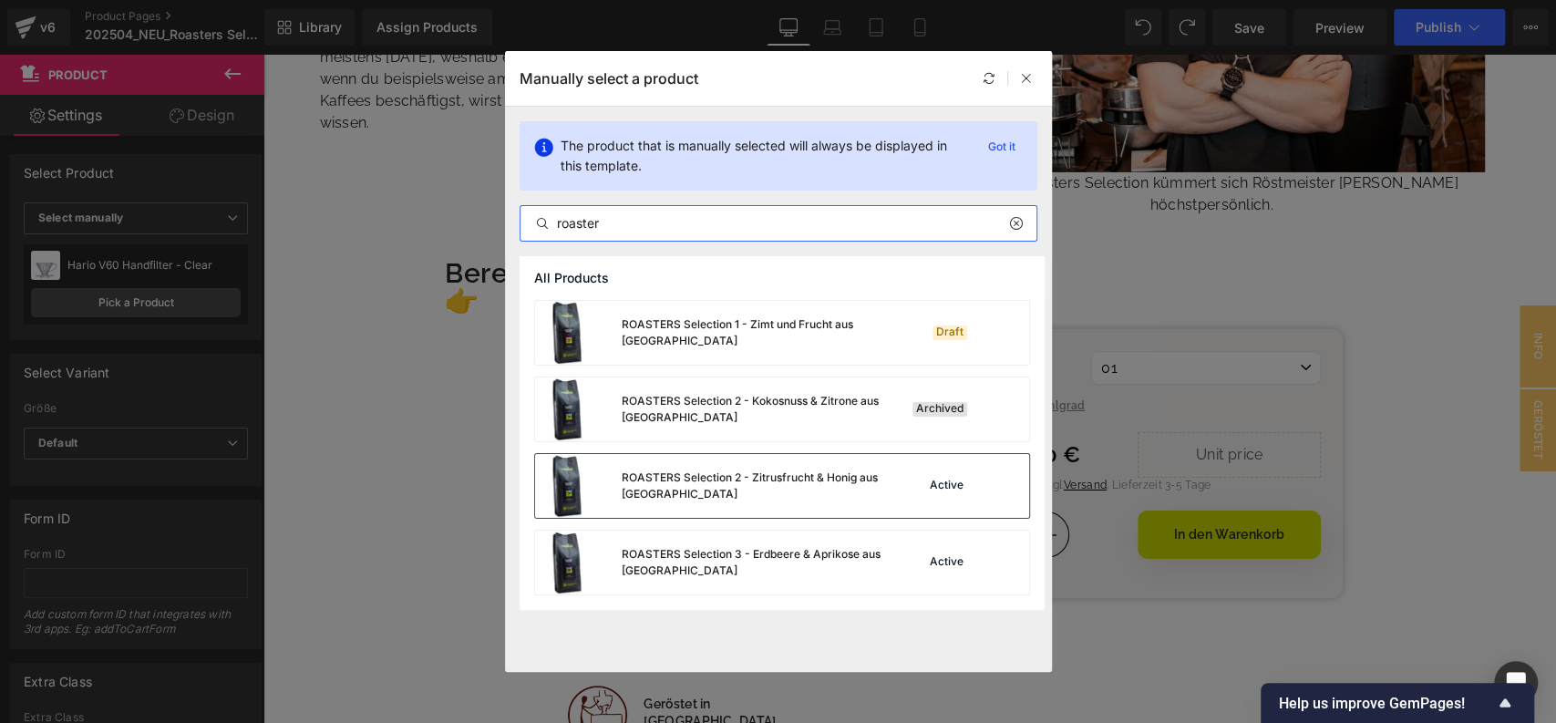
type input "roaster"
click at [831, 463] on div "ROASTERS Selection 2 - Zitrusfrucht & Honig aus [GEOGRAPHIC_DATA]" at bounding box center [713, 486] width 356 height 64
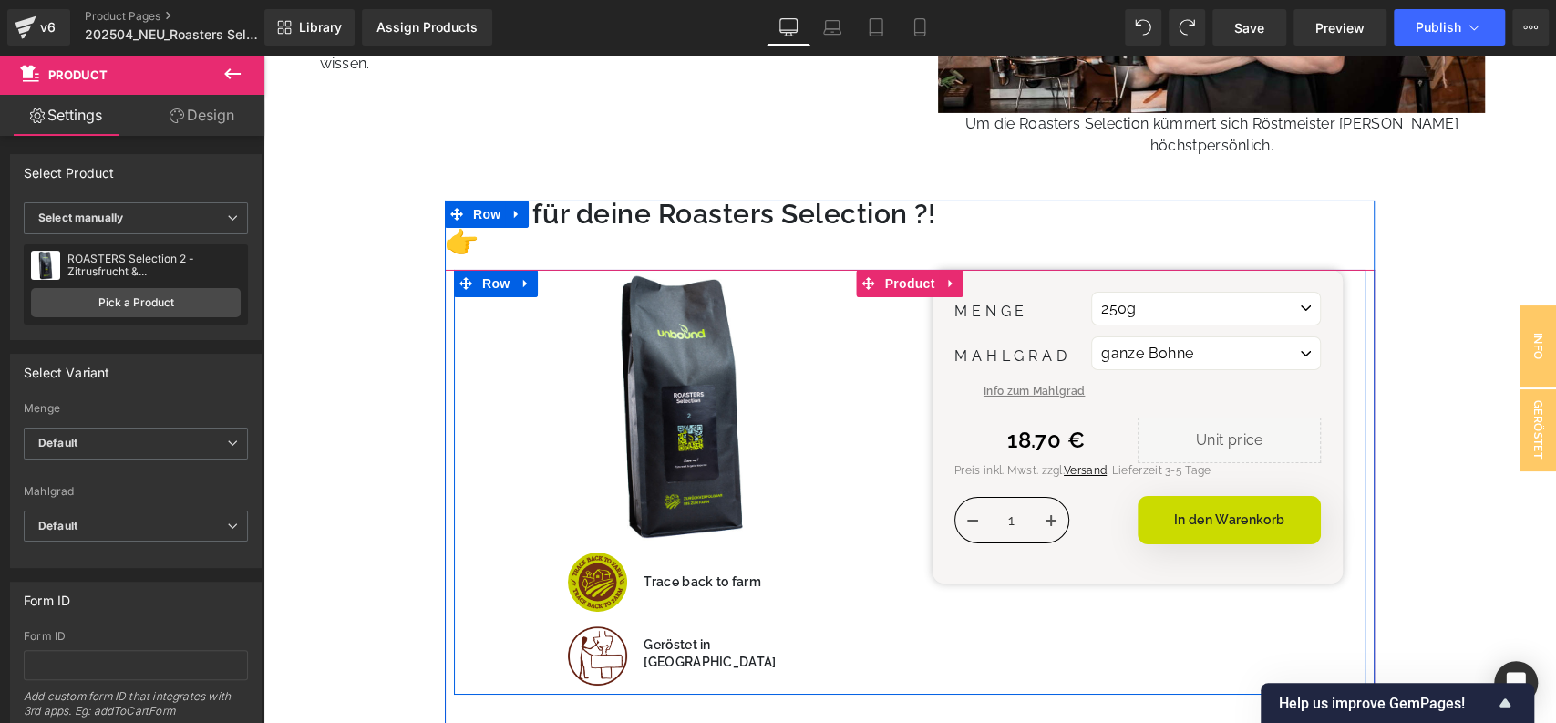
scroll to position [4122, 0]
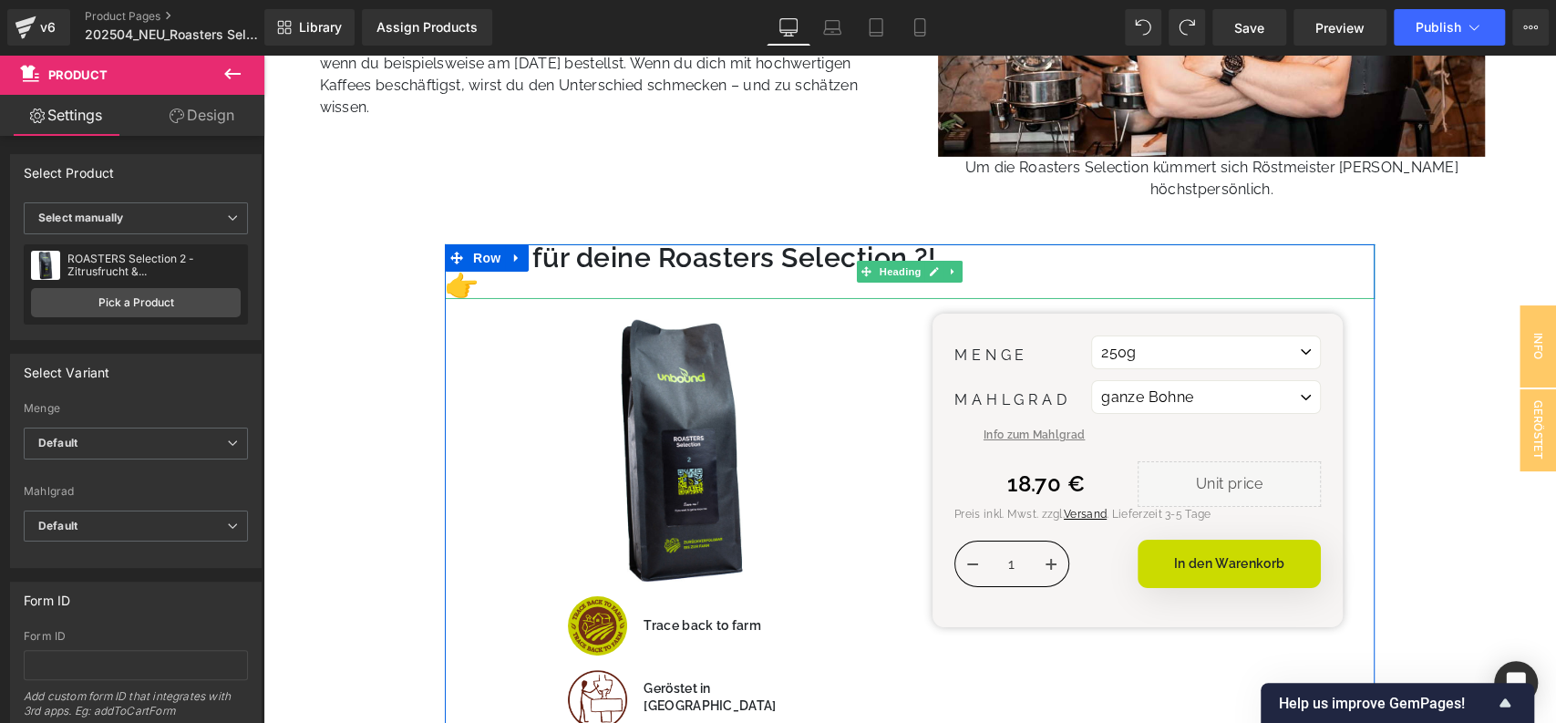
click at [918, 244] on h3 "Bereit für deine Roasters Selection ?! 👉" at bounding box center [910, 271] width 930 height 55
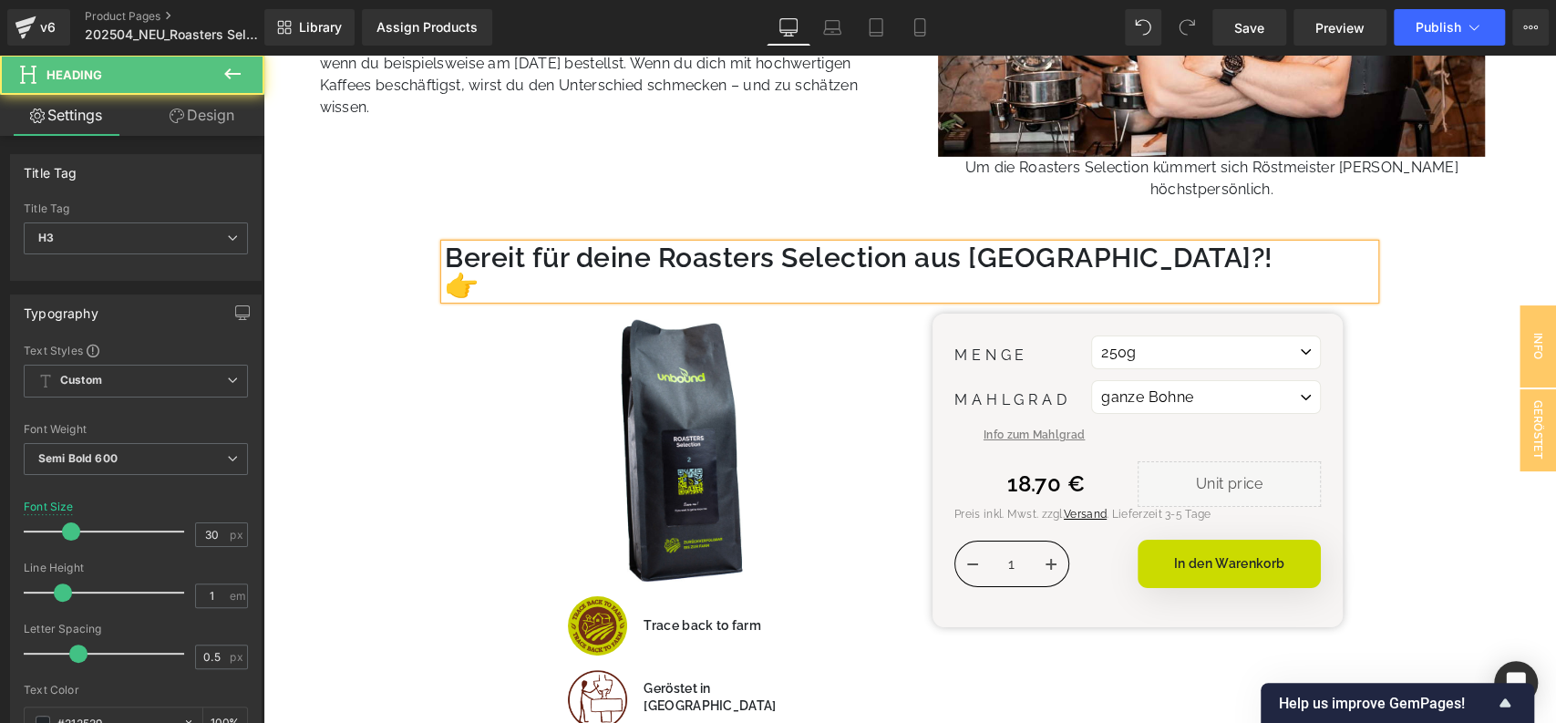
click at [915, 244] on h3 "Bereit für deine Roasters Selection aus [GEOGRAPHIC_DATA]?! 👉" at bounding box center [910, 271] width 930 height 55
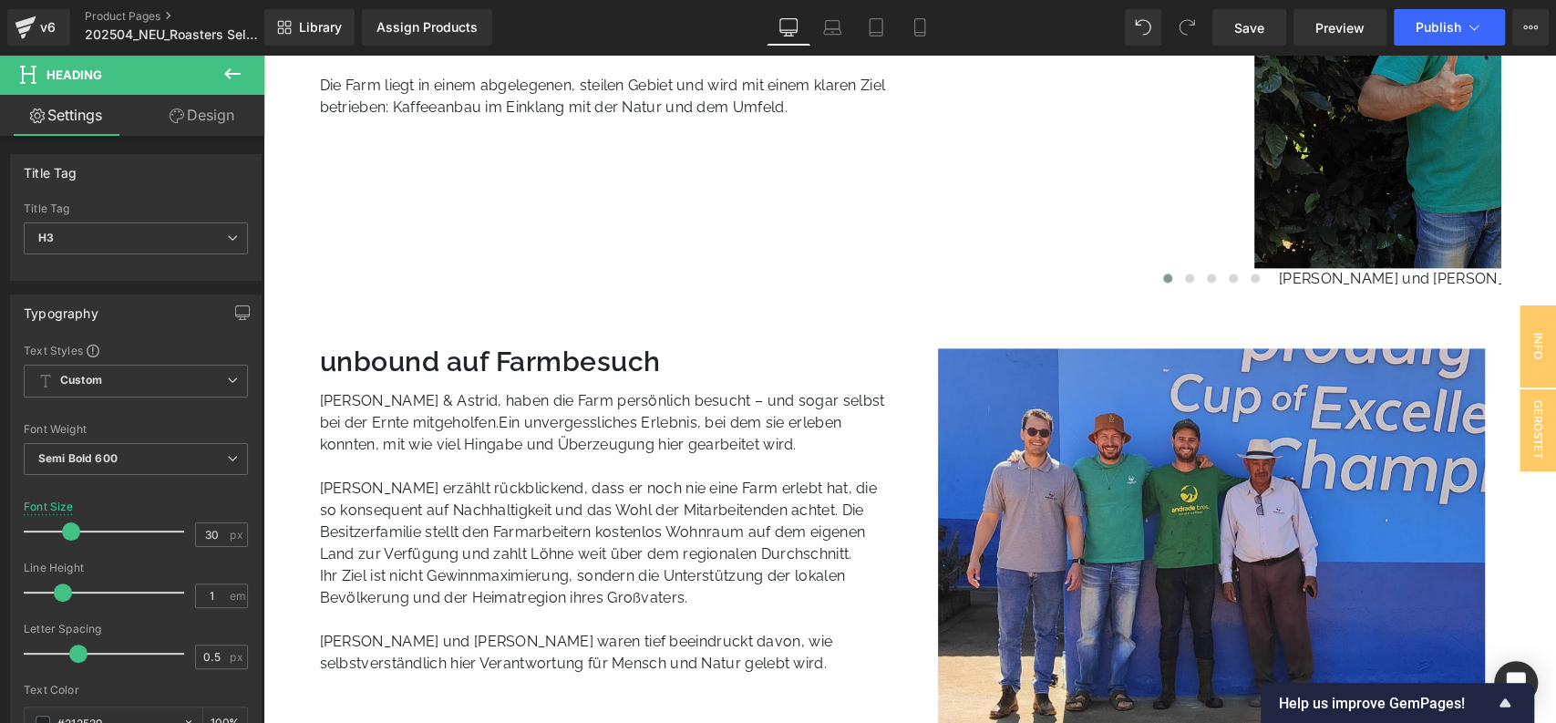
scroll to position [1624, 0]
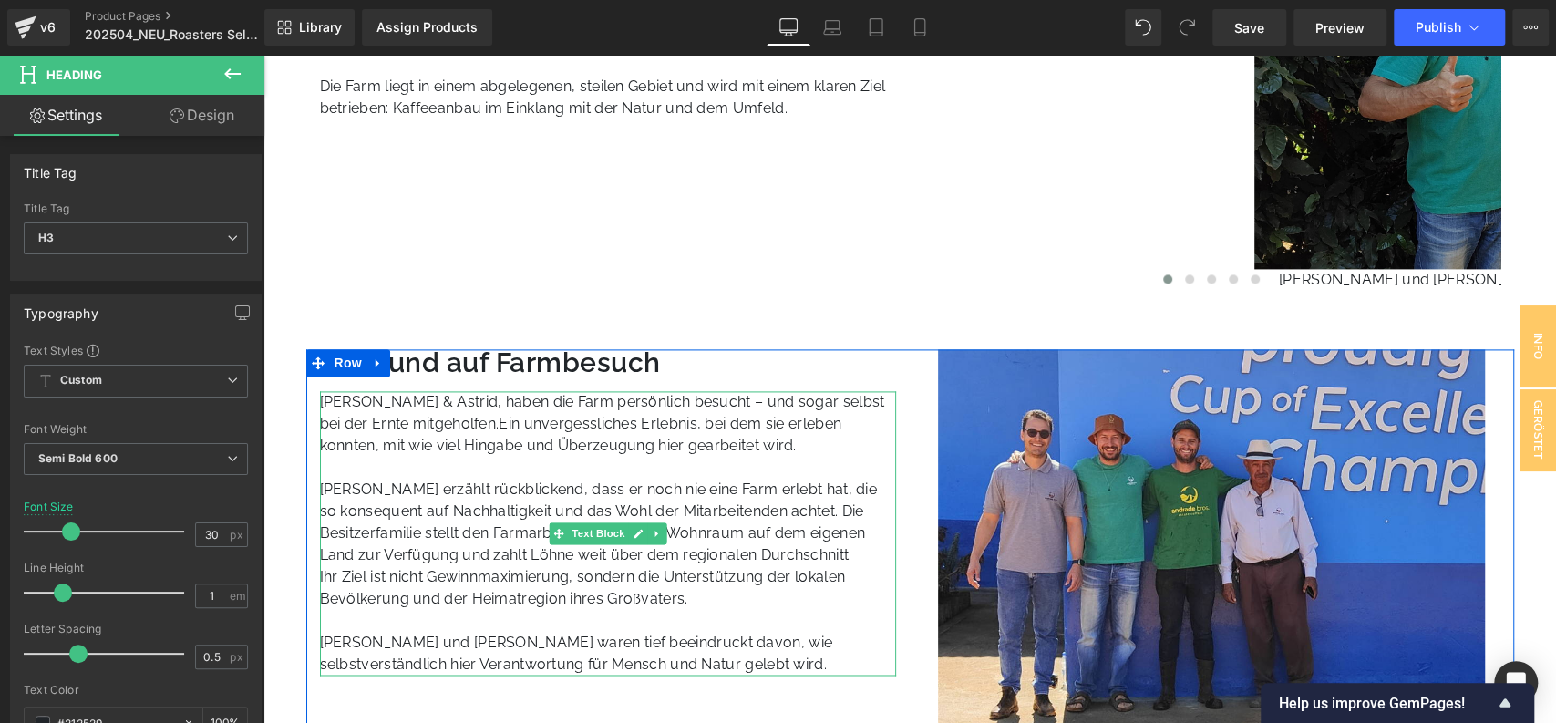
click at [686, 632] on p "[PERSON_NAME] und [PERSON_NAME] waren tief beeindruckt davon, wie selbstverstän…" at bounding box center [608, 654] width 577 height 44
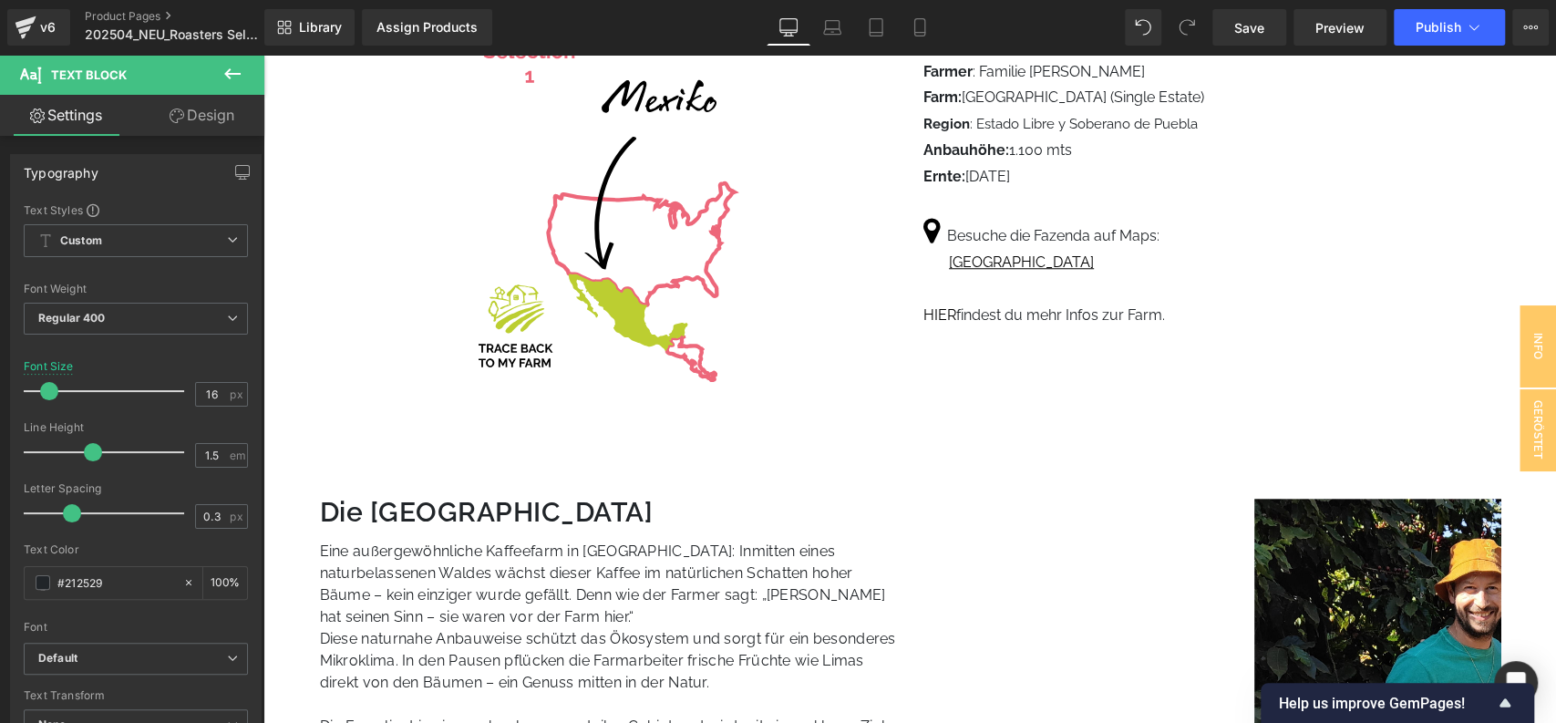
scroll to position [0, 0]
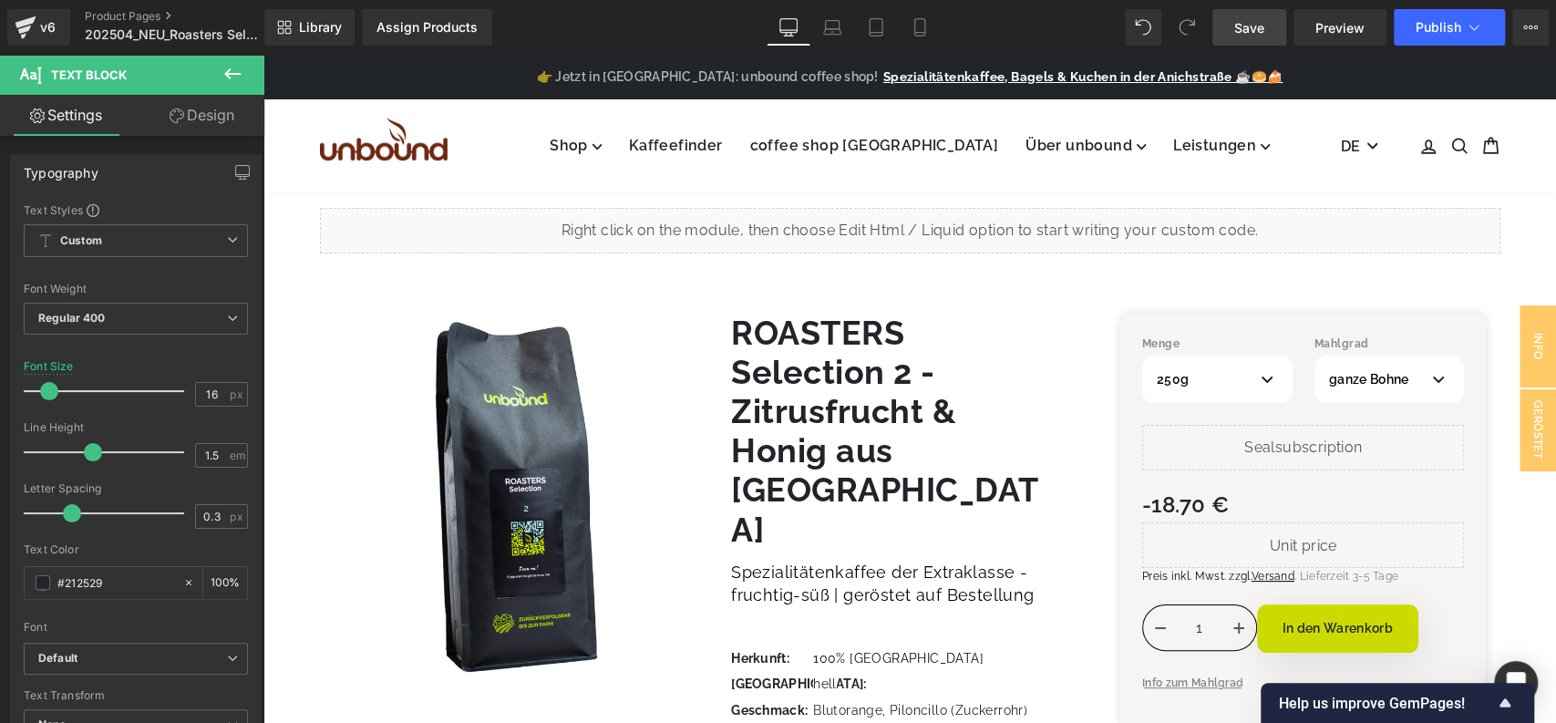
drag, startPoint x: 1242, startPoint y: 25, endPoint x: 715, endPoint y: 209, distance: 558.0
click at [1242, 25] on span "Save" at bounding box center [1249, 27] width 30 height 19
